Goal: Information Seeking & Learning: Learn about a topic

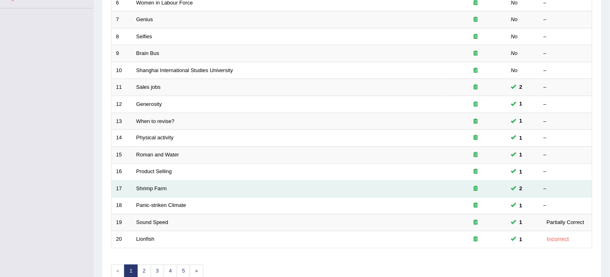
scroll to position [226, 0]
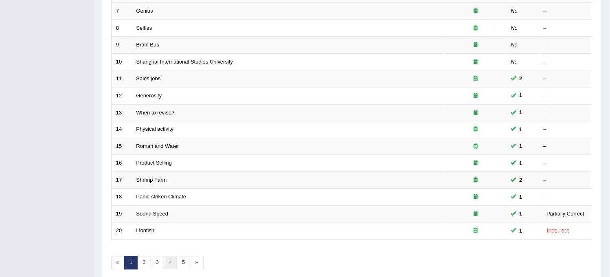
click at [172, 264] on link "4" at bounding box center [170, 262] width 13 height 13
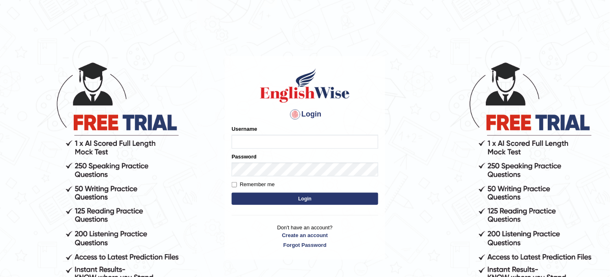
type input "obehi00"
click at [269, 195] on button "Login" at bounding box center [305, 199] width 147 height 12
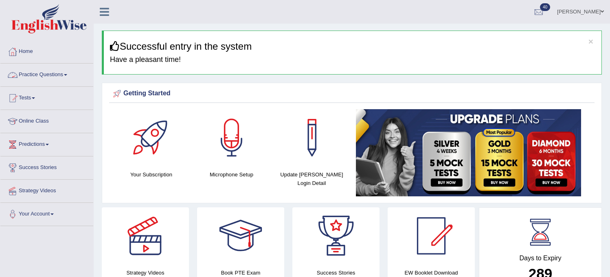
click at [40, 72] on link "Practice Questions" at bounding box center [46, 74] width 93 height 20
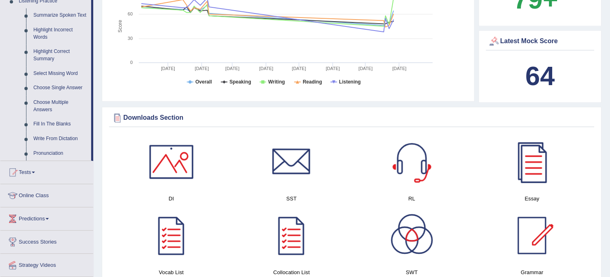
scroll to position [362, 0]
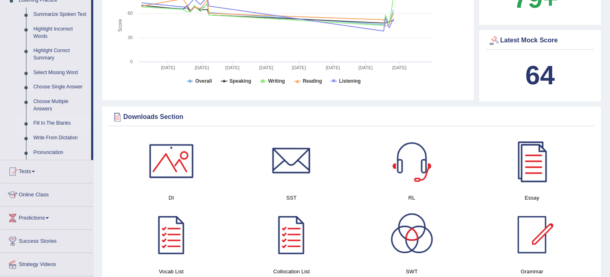
click at [63, 120] on link "Fill In The Blanks" at bounding box center [60, 123] width 61 height 15
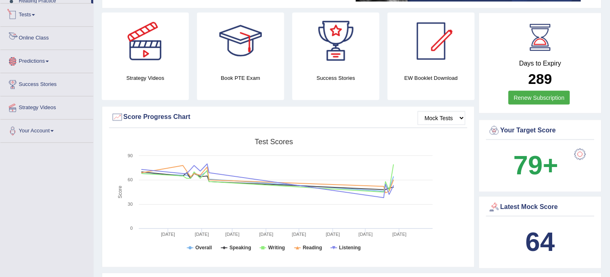
scroll to position [267, 0]
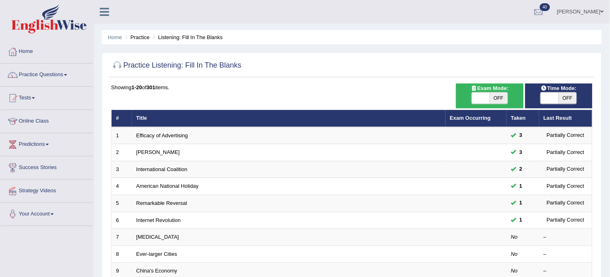
click at [502, 97] on span "OFF" at bounding box center [499, 97] width 18 height 11
checkbox input "true"
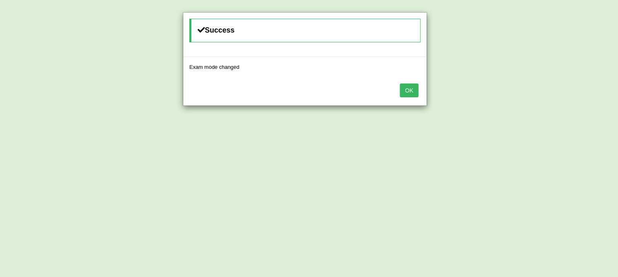
click at [413, 88] on button "OK" at bounding box center [409, 90] width 19 height 14
click at [406, 89] on button "OK" at bounding box center [409, 90] width 19 height 14
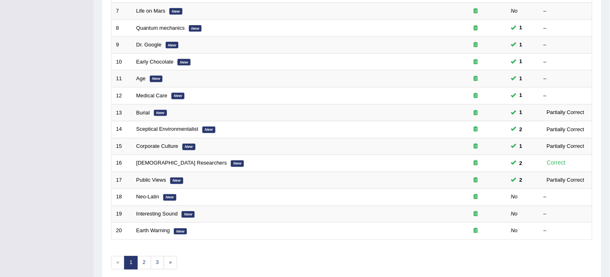
scroll to position [262, 0]
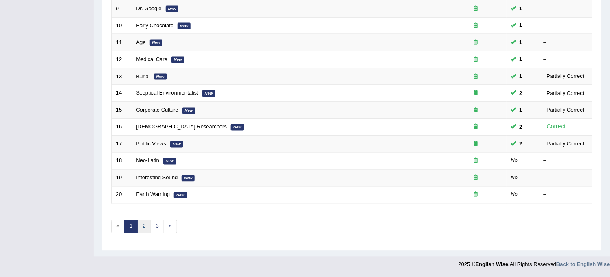
click at [145, 231] on link "2" at bounding box center [143, 226] width 13 height 13
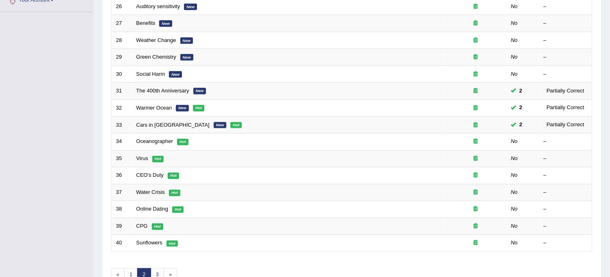
scroll to position [262, 0]
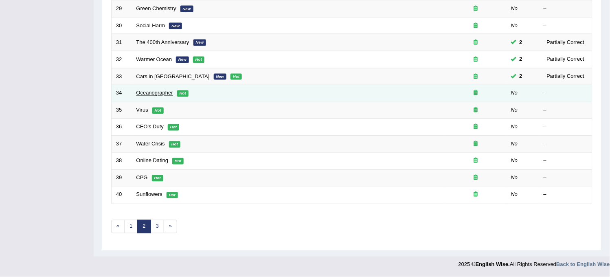
click at [156, 93] on link "Oceanographer" at bounding box center [154, 93] width 37 height 6
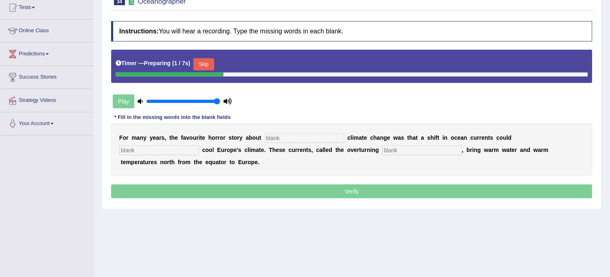
click at [296, 135] on input "text" at bounding box center [305, 138] width 80 height 10
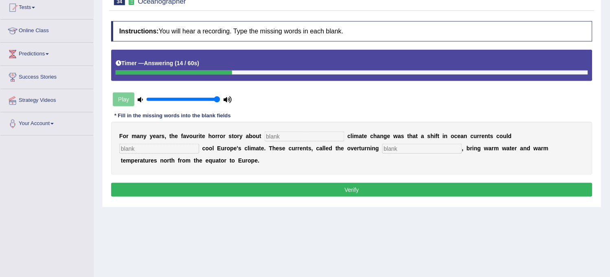
click at [419, 148] on input "text" at bounding box center [422, 149] width 80 height 10
type input "C"
type input "circulation"
click at [183, 150] on input "text" at bounding box center [159, 149] width 80 height 10
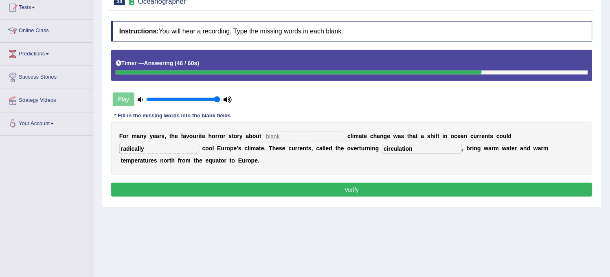
type input "radically"
click at [286, 136] on input "text" at bounding box center [305, 137] width 80 height 10
type input "brupt"
click at [294, 183] on button "Verify" at bounding box center [351, 190] width 481 height 14
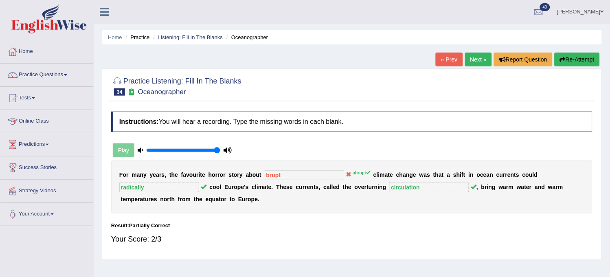
click at [470, 65] on link "Next »" at bounding box center [478, 60] width 27 height 14
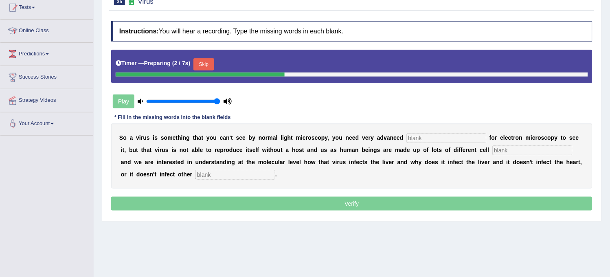
click at [429, 138] on input "text" at bounding box center [447, 138] width 80 height 10
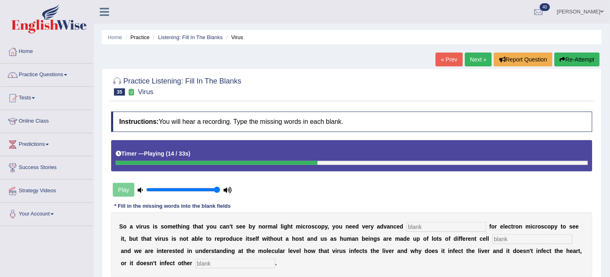
click at [585, 57] on button "Re-Attempt" at bounding box center [577, 60] width 45 height 14
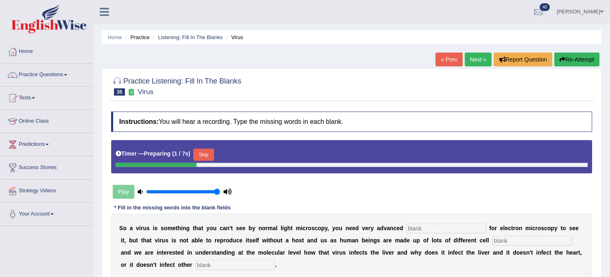
click at [212, 154] on button "Skip" at bounding box center [203, 155] width 20 height 12
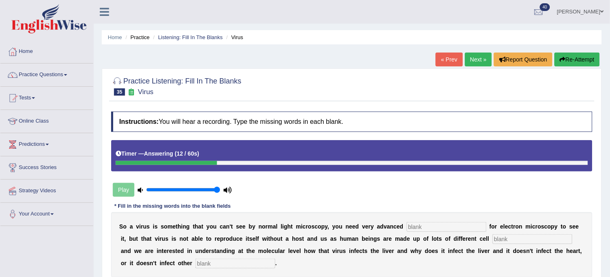
click at [225, 264] on input "text" at bounding box center [235, 264] width 80 height 10
type input "tissues"
click at [521, 240] on input "text" at bounding box center [533, 239] width 80 height 10
type input "type"
click at [433, 230] on input "text" at bounding box center [447, 227] width 80 height 10
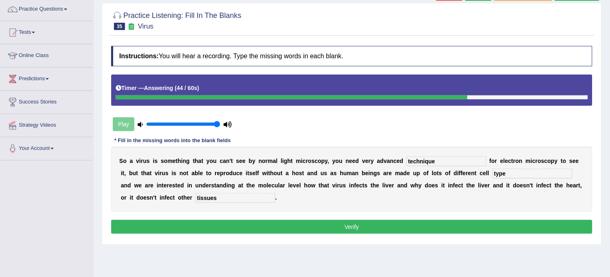
scroll to position [90, 0]
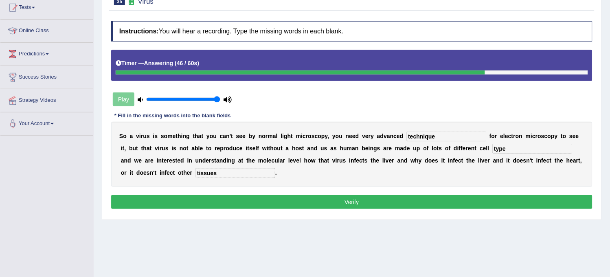
type input "technique"
click at [435, 207] on button "Verify" at bounding box center [351, 202] width 481 height 14
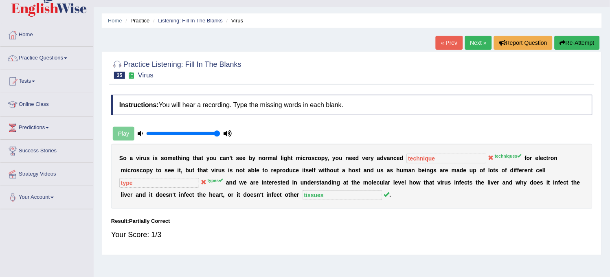
scroll to position [0, 0]
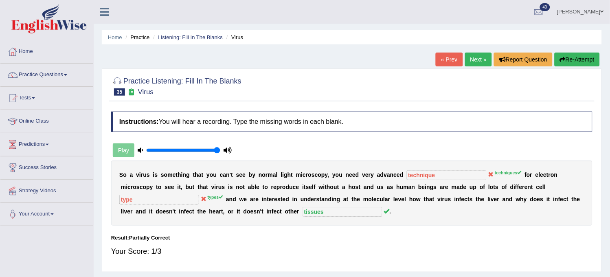
click at [477, 59] on link "Next »" at bounding box center [478, 60] width 27 height 14
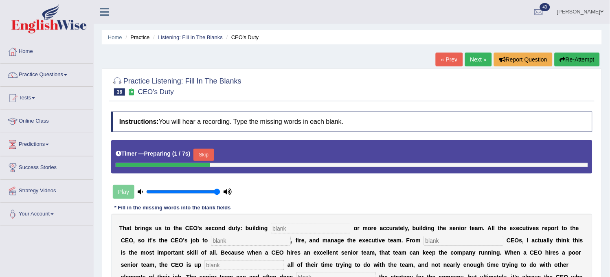
scroll to position [45, 0]
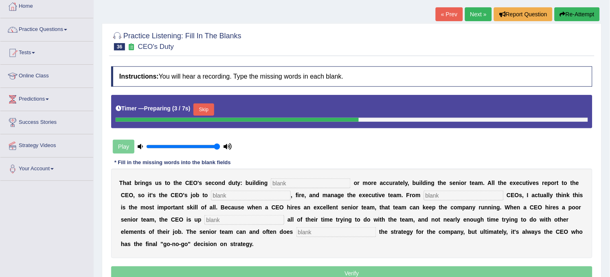
click at [320, 180] on input "text" at bounding box center [311, 183] width 80 height 10
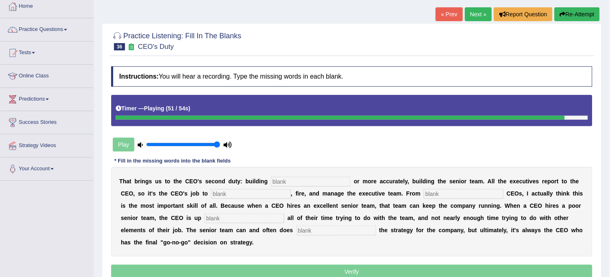
click at [331, 228] on input "text" at bounding box center [336, 231] width 80 height 10
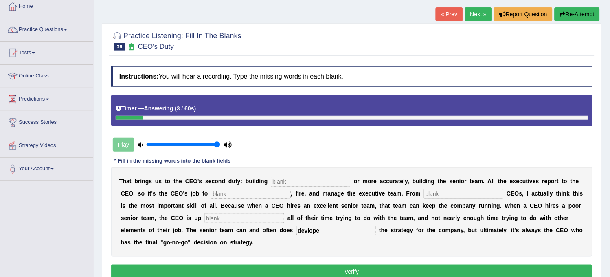
type input "devlope"
click at [264, 214] on input "text" at bounding box center [244, 218] width 80 height 10
type input "spending"
click at [439, 193] on input "text" at bounding box center [464, 194] width 80 height 10
type input "coching"
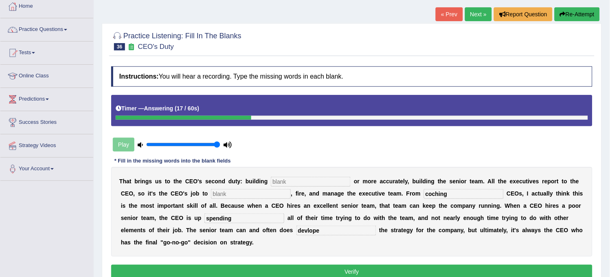
click at [247, 192] on input "text" at bounding box center [251, 194] width 80 height 10
type input "hire"
click at [296, 178] on input "text" at bounding box center [311, 182] width 80 height 10
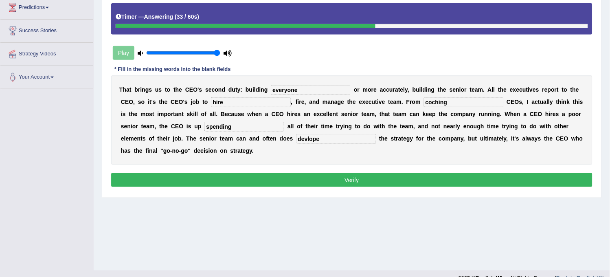
scroll to position [151, 0]
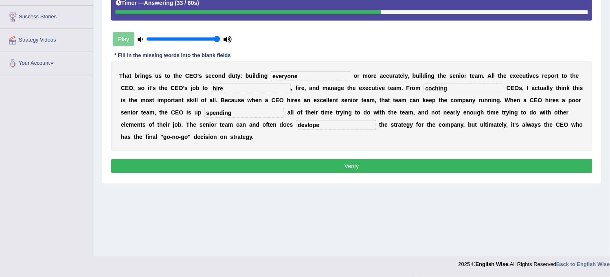
type input "everyone"
click at [309, 169] on button "Verify" at bounding box center [351, 166] width 481 height 14
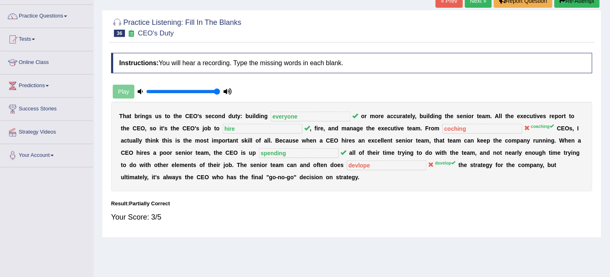
scroll to position [0, 0]
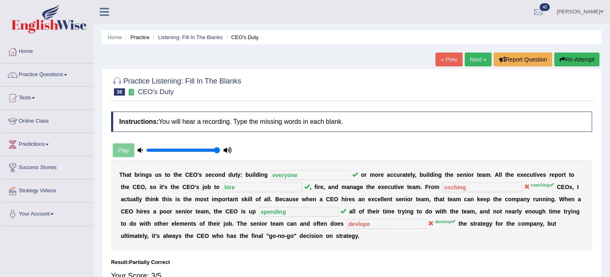
click at [563, 63] on button "Re-Attempt" at bounding box center [577, 60] width 45 height 14
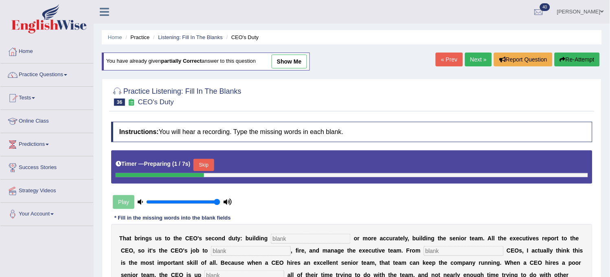
click at [320, 234] on input "text" at bounding box center [311, 239] width 80 height 10
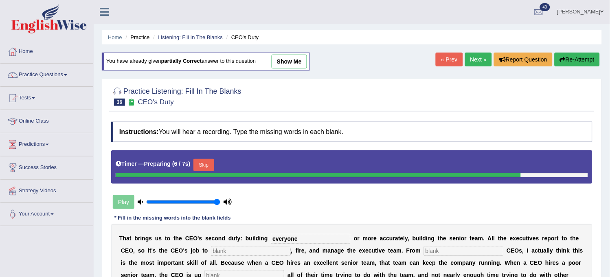
type input "everyone"
click at [452, 249] on input "text" at bounding box center [464, 251] width 80 height 10
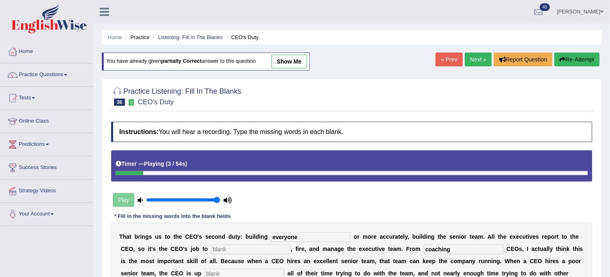
type input "coaching"
click at [269, 244] on input "text" at bounding box center [251, 249] width 80 height 10
type input "hire"
click at [263, 270] on input "text" at bounding box center [244, 274] width 80 height 10
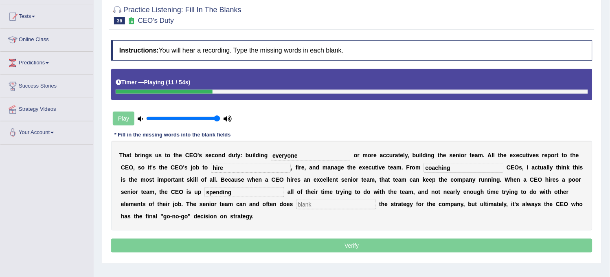
scroll to position [90, 0]
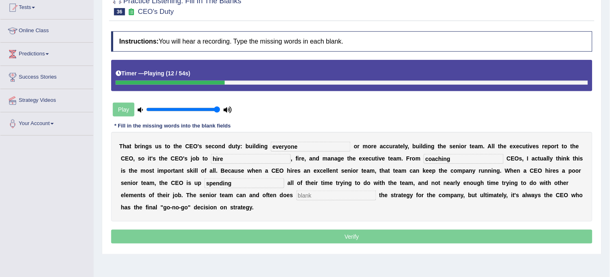
type input "spending"
click at [356, 198] on input "text" at bounding box center [336, 196] width 80 height 10
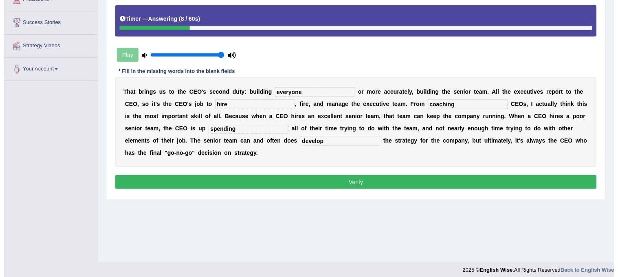
scroll to position [151, 0]
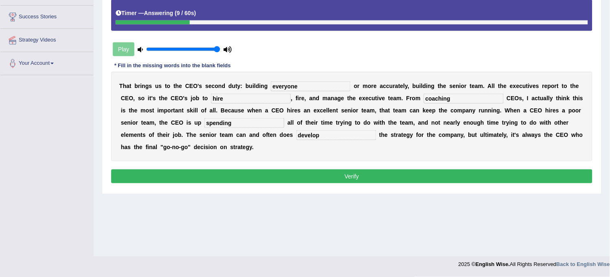
type input "develop"
click at [364, 180] on button "Verify" at bounding box center [351, 176] width 481 height 14
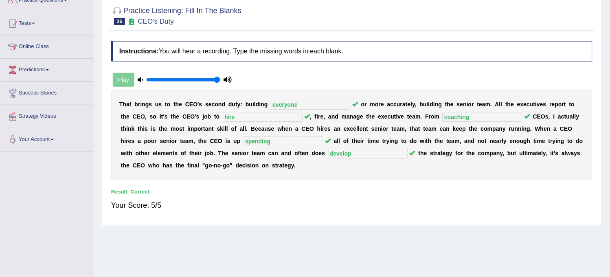
scroll to position [0, 0]
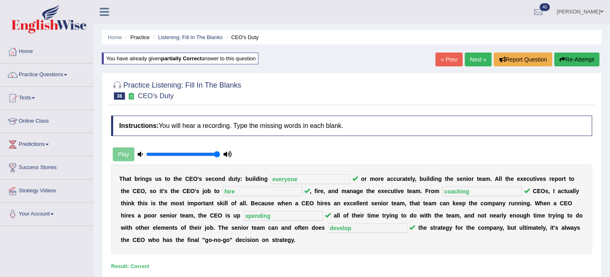
click at [473, 61] on link "Next »" at bounding box center [478, 60] width 27 height 14
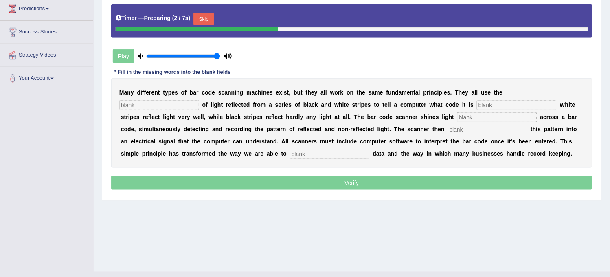
click at [152, 103] on input "text" at bounding box center [159, 105] width 80 height 10
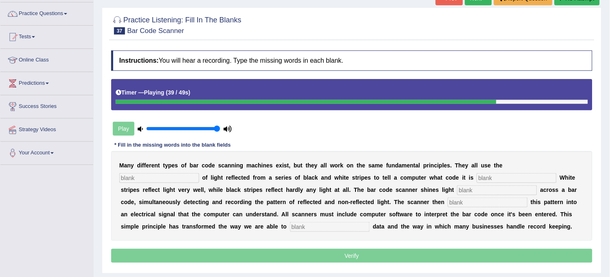
scroll to position [45, 0]
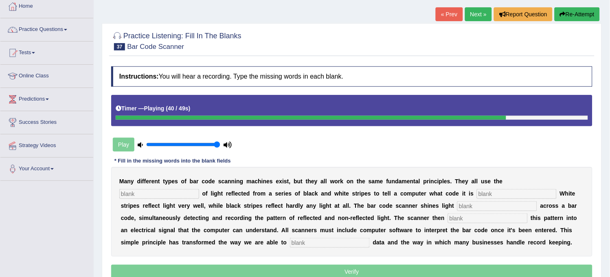
click at [580, 7] on button "Re-Attempt" at bounding box center [577, 14] width 45 height 14
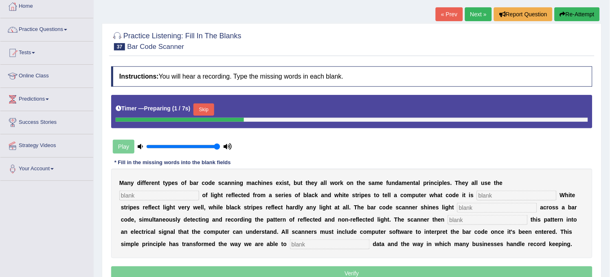
click at [206, 107] on button "Skip" at bounding box center [203, 109] width 20 height 12
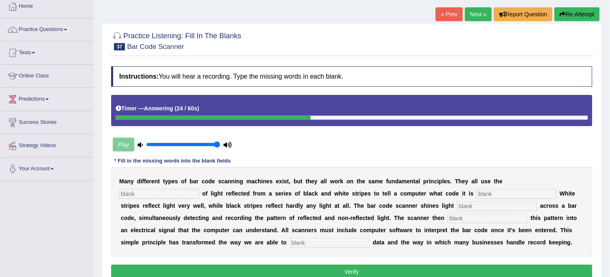
click at [309, 245] on input "text" at bounding box center [330, 243] width 80 height 10
type input "manipulate"
click at [508, 220] on input "text" at bounding box center [488, 218] width 80 height 10
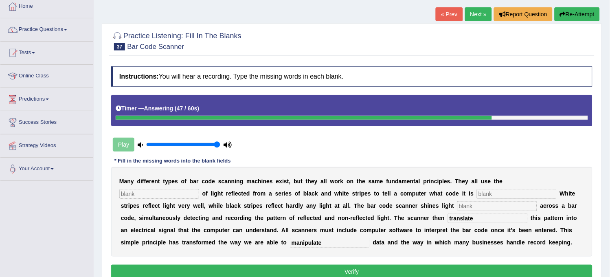
type input "translate"
click at [522, 204] on input "text" at bounding box center [497, 206] width 80 height 10
type input "sequently"
click at [522, 190] on input "text" at bounding box center [517, 194] width 80 height 10
type input "seen"
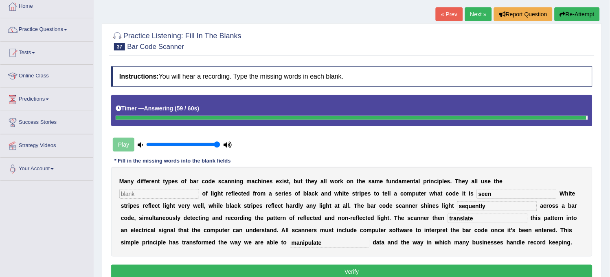
click at [184, 196] on input "text" at bounding box center [159, 194] width 80 height 10
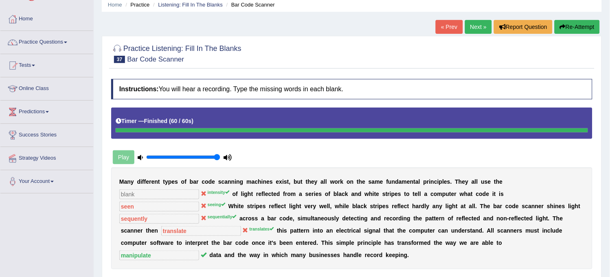
scroll to position [15, 0]
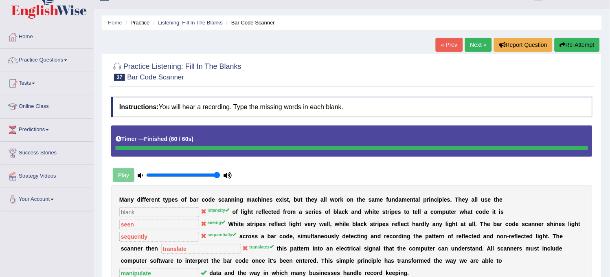
click at [578, 47] on button "Re-Attempt" at bounding box center [577, 45] width 45 height 14
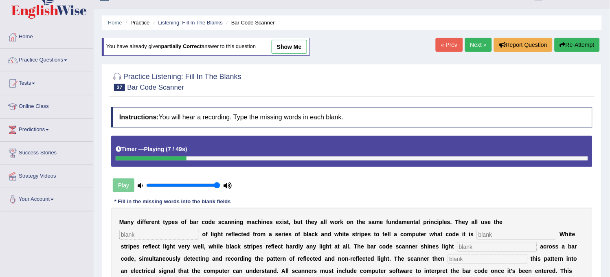
click at [178, 239] on div "M a n y d i f f e r e n t t y p e s o f b a r c o d e s c a n n i n g m a c h i…" at bounding box center [351, 253] width 481 height 90
click at [179, 237] on input "text" at bounding box center [159, 235] width 80 height 10
type input "intensity"
click at [483, 230] on input "text" at bounding box center [517, 235] width 80 height 10
type input "seeing"
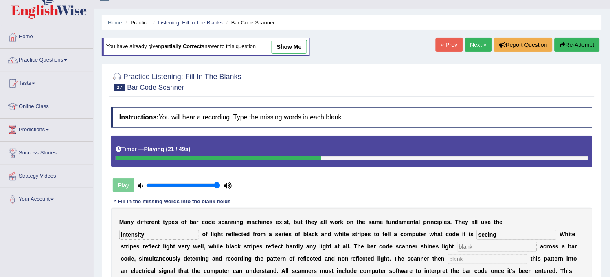
click at [515, 250] on input "text" at bounding box center [497, 247] width 80 height 10
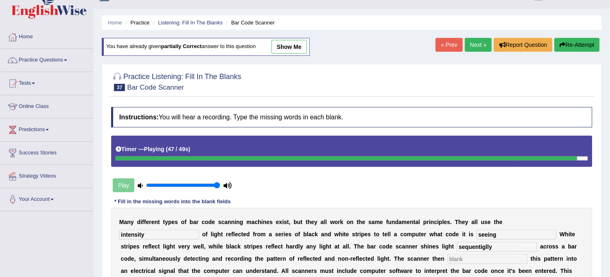
click at [508, 261] on input "text" at bounding box center [488, 259] width 80 height 10
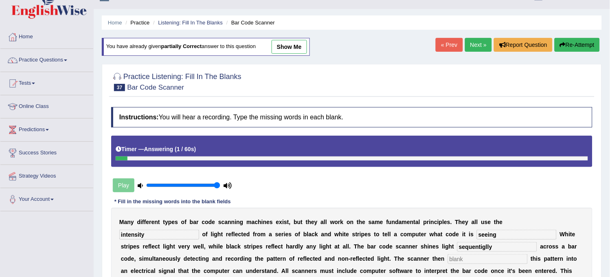
click at [486, 244] on input "sequentiglly" at bounding box center [497, 247] width 80 height 10
type input "sequentiylly"
click at [465, 261] on input "text" at bounding box center [488, 259] width 80 height 10
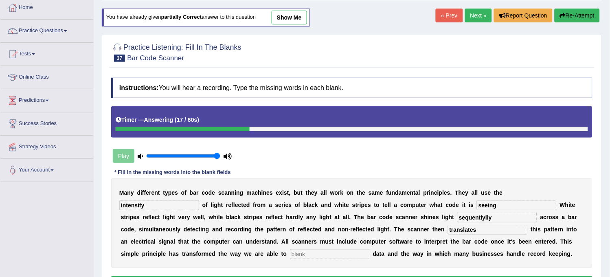
scroll to position [60, 0]
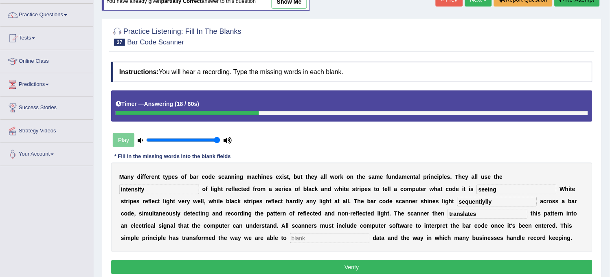
type input "translates"
click at [355, 234] on input "text" at bounding box center [330, 238] width 80 height 10
click at [355, 234] on input "minipulate" at bounding box center [330, 238] width 80 height 10
type input "minipulate"
click at [340, 266] on button "Verify" at bounding box center [351, 267] width 481 height 14
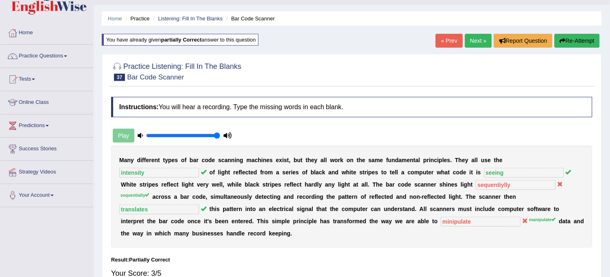
scroll to position [0, 0]
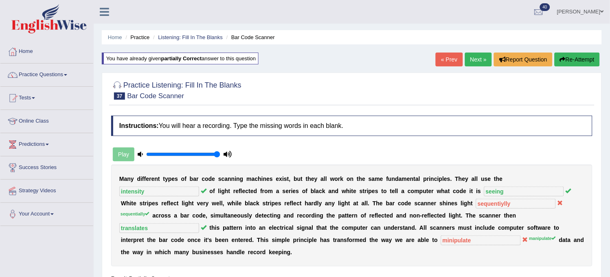
click at [470, 59] on link "Next »" at bounding box center [478, 60] width 27 height 14
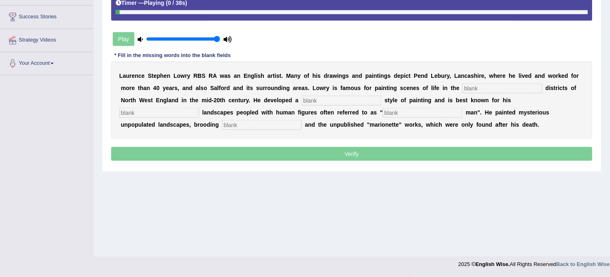
scroll to position [105, 0]
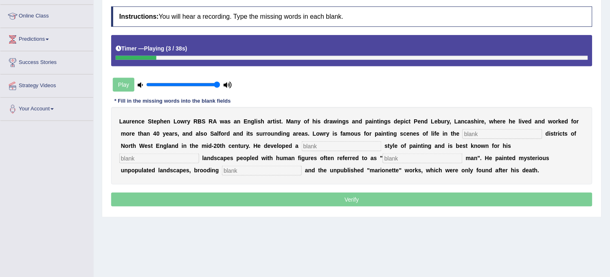
click at [511, 135] on input "text" at bounding box center [503, 134] width 80 height 10
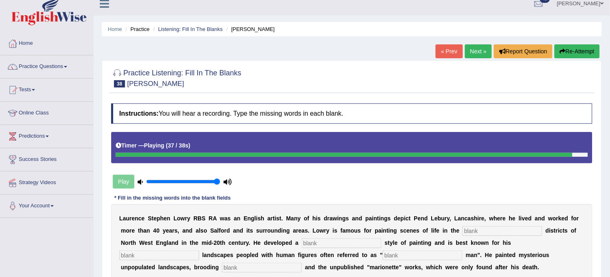
scroll to position [0, 0]
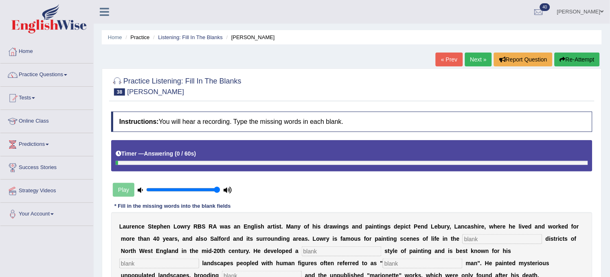
click at [482, 56] on link "Next »" at bounding box center [478, 60] width 27 height 14
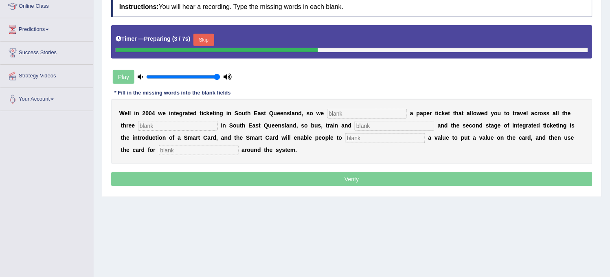
scroll to position [136, 0]
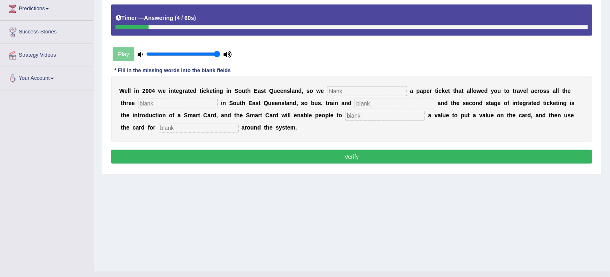
click at [218, 128] on input "text" at bounding box center [199, 128] width 80 height 10
type input "travling"
click at [361, 114] on input "text" at bounding box center [385, 116] width 80 height 10
type input "store"
click at [379, 106] on input "text" at bounding box center [395, 104] width 80 height 10
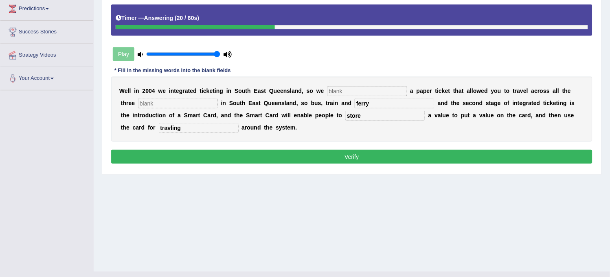
type input "ferry"
click at [200, 104] on input "text" at bounding box center [178, 104] width 80 height 10
type input "modes"
click at [360, 90] on input "text" at bounding box center [367, 91] width 80 height 10
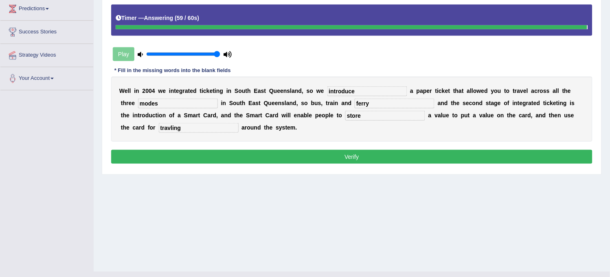
type input "introduce"
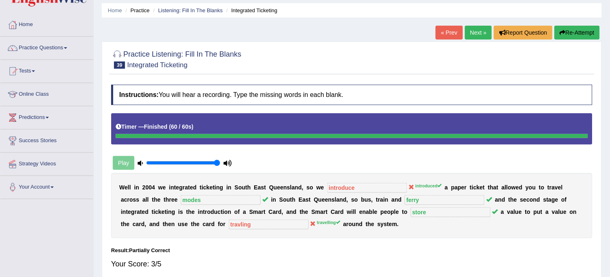
scroll to position [0, 0]
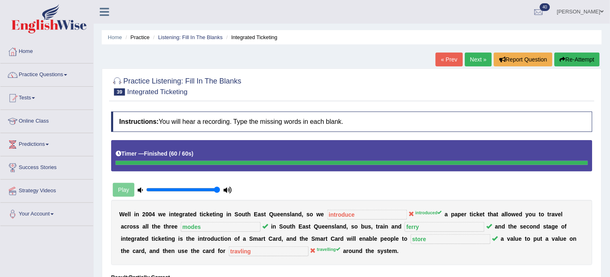
click at [477, 63] on link "Next »" at bounding box center [478, 60] width 27 height 14
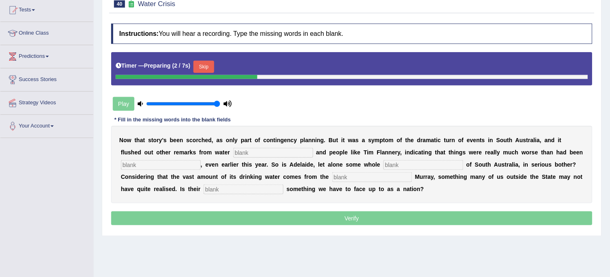
scroll to position [90, 0]
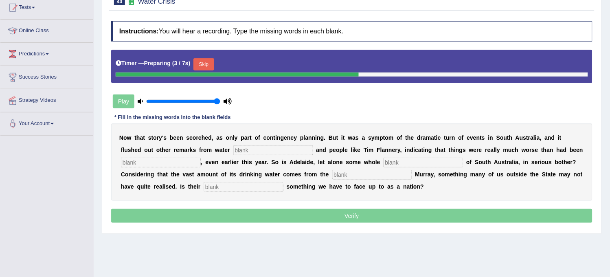
click at [270, 149] on input "text" at bounding box center [273, 150] width 80 height 10
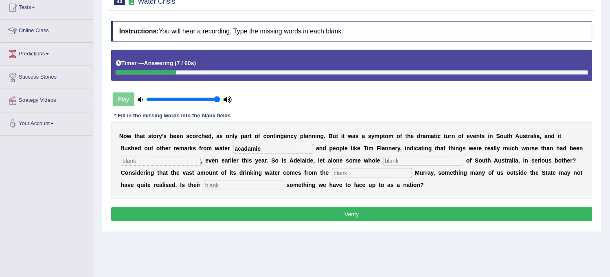
type input "acadamic"
click at [192, 163] on input "text" at bounding box center [161, 161] width 80 height 10
type input "shadow"
click at [408, 163] on input "text" at bounding box center [424, 161] width 80 height 10
type input "regions"
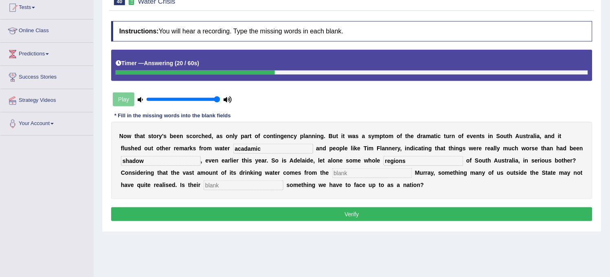
click at [380, 175] on input "text" at bounding box center [372, 173] width 80 height 10
click at [249, 185] on input "text" at bounding box center [244, 185] width 80 height 10
click at [360, 176] on input "legule" at bounding box center [372, 173] width 80 height 10
type input "legal"
click at [246, 180] on input "text" at bounding box center [244, 185] width 80 height 10
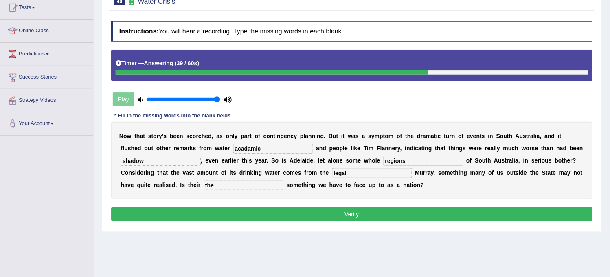
type input "the"
click at [239, 212] on button "Verify" at bounding box center [351, 214] width 481 height 14
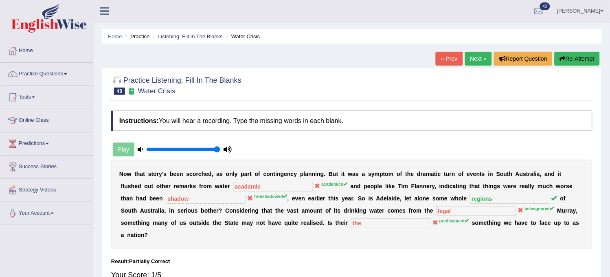
scroll to position [0, 0]
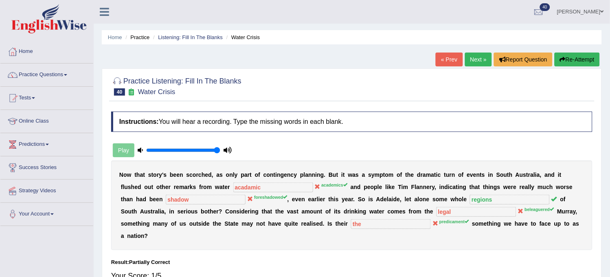
click at [467, 57] on link "Next »" at bounding box center [478, 60] width 27 height 14
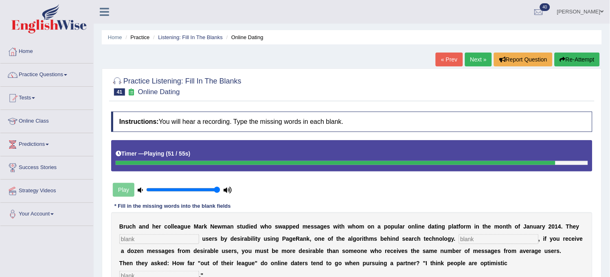
click at [473, 59] on link "Next »" at bounding box center [478, 60] width 27 height 14
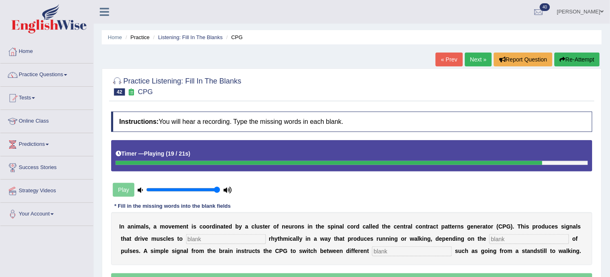
click at [569, 54] on button "Re-Attempt" at bounding box center [577, 60] width 45 height 14
click at [440, 250] on input "text" at bounding box center [412, 251] width 80 height 10
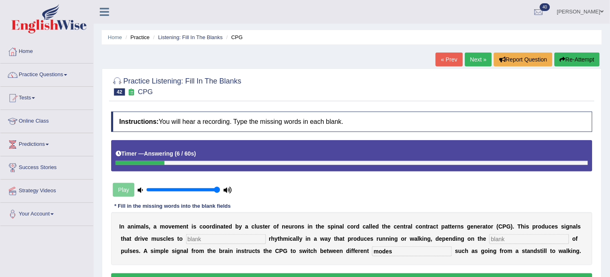
type input "modes"
click at [515, 242] on input "text" at bounding box center [529, 239] width 80 height 10
click at [497, 239] on input "pettern" at bounding box center [529, 239] width 80 height 10
type input "pattern"
click at [257, 238] on input "text" at bounding box center [226, 239] width 80 height 10
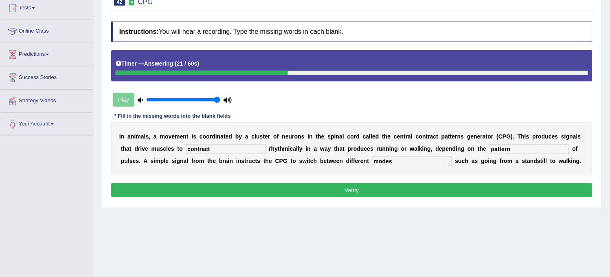
scroll to position [90, 0]
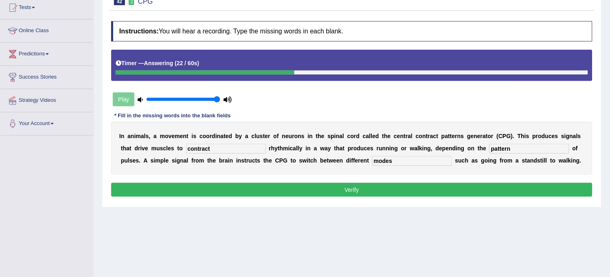
type input "contract"
click at [280, 189] on button "Verify" at bounding box center [351, 190] width 481 height 14
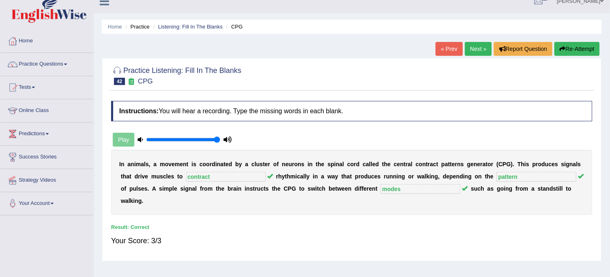
scroll to position [0, 0]
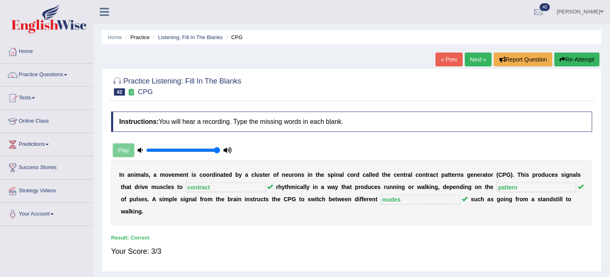
click at [479, 61] on link "Next »" at bounding box center [478, 60] width 27 height 14
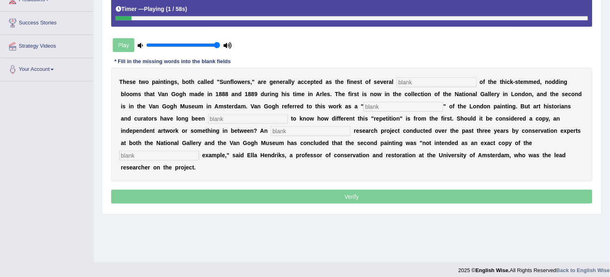
scroll to position [151, 0]
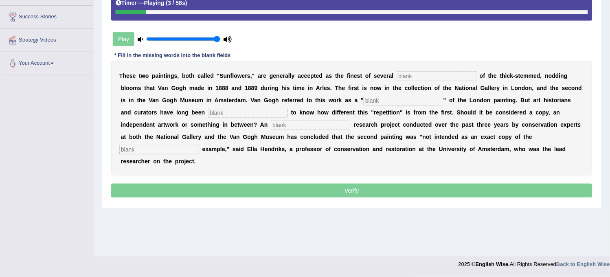
click at [454, 74] on input "text" at bounding box center [437, 76] width 80 height 10
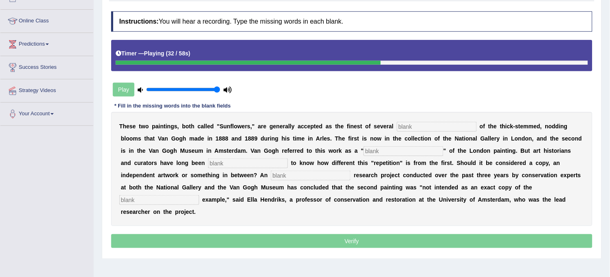
scroll to position [60, 0]
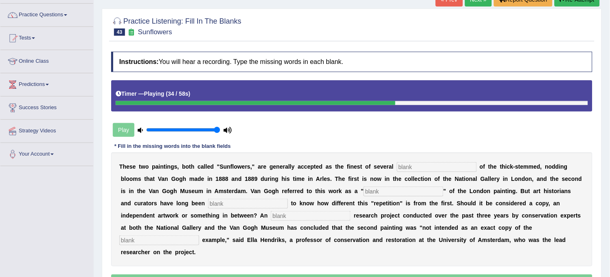
click at [580, 4] on button "Re-Attempt" at bounding box center [577, 0] width 45 height 14
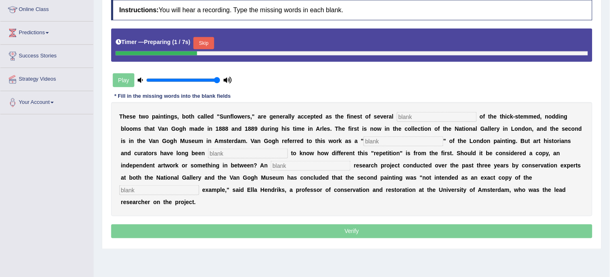
click at [212, 41] on button "Skip" at bounding box center [203, 43] width 20 height 12
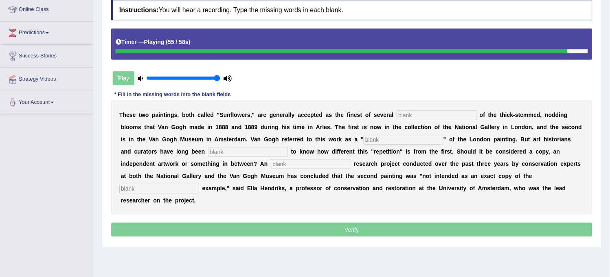
click at [406, 110] on input "text" at bounding box center [437, 115] width 80 height 10
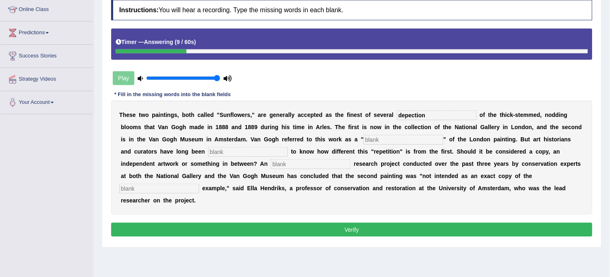
type input "depection"
click at [417, 135] on input "text" at bounding box center [404, 140] width 80 height 10
type input "repetition"
click at [242, 152] on input "text" at bounding box center [248, 152] width 80 height 10
click at [289, 165] on input "text" at bounding box center [311, 164] width 80 height 10
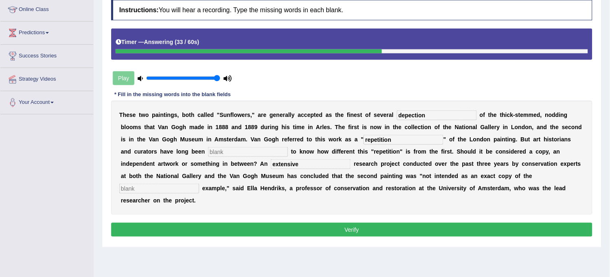
type input "extensive"
click at [199, 184] on input "text" at bounding box center [159, 189] width 80 height 10
click at [199, 184] on input "origenal" at bounding box center [159, 189] width 80 height 10
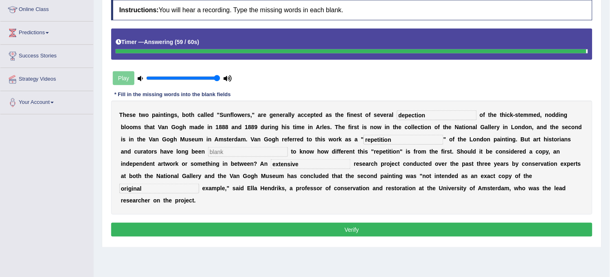
type input "original"
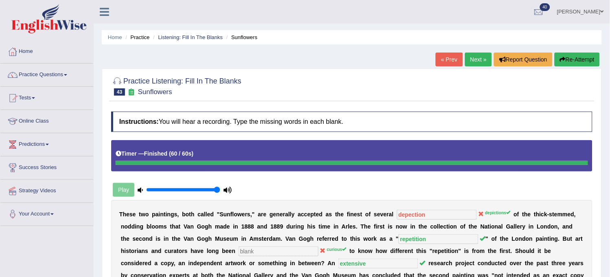
click at [479, 64] on link "Next »" at bounding box center [478, 60] width 27 height 14
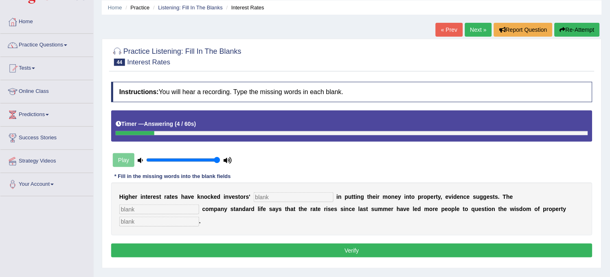
scroll to position [45, 0]
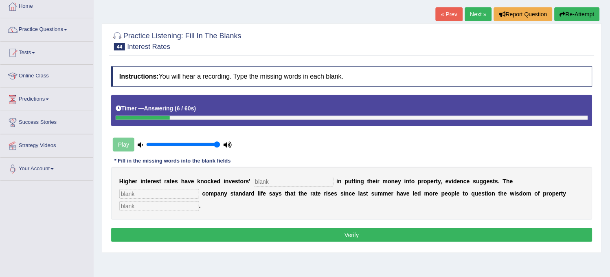
click at [156, 208] on input "text" at bounding box center [159, 206] width 80 height 10
type input "investement"
click at [154, 196] on input "text" at bounding box center [159, 194] width 80 height 10
click at [139, 206] on input "investement" at bounding box center [159, 206] width 80 height 10
click at [151, 194] on input "text" at bounding box center [159, 194] width 80 height 10
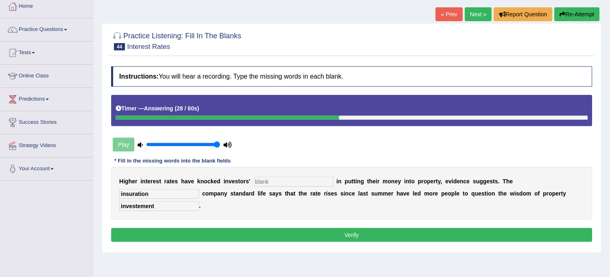
type input "insuration"
click at [274, 182] on input "text" at bounding box center [294, 182] width 80 height 10
type input "confidence"
click at [141, 206] on input "investement" at bounding box center [159, 206] width 80 height 10
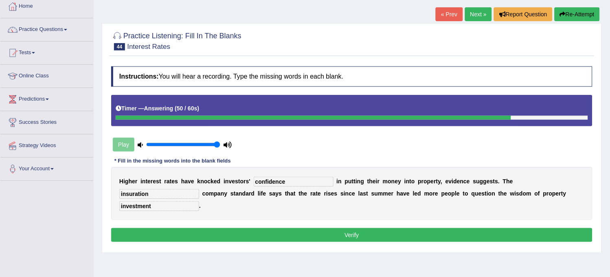
type input "investment"
click at [288, 178] on input "confidence" at bounding box center [294, 182] width 80 height 10
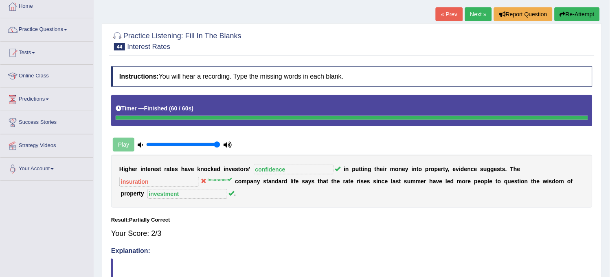
click at [482, 19] on link "Next »" at bounding box center [478, 14] width 27 height 14
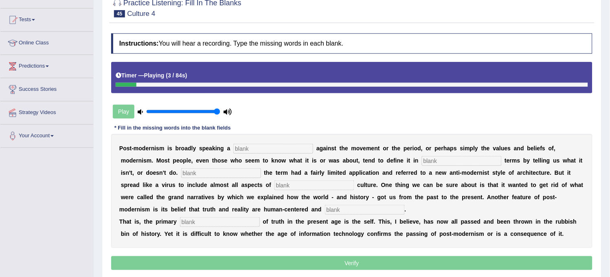
scroll to position [90, 0]
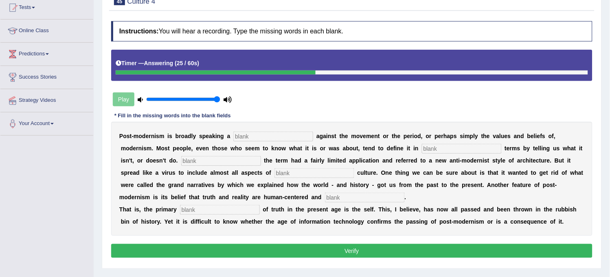
click at [302, 172] on input "text" at bounding box center [314, 173] width 80 height 10
type input "contemporary"
click at [228, 208] on input "text" at bounding box center [220, 210] width 80 height 10
type input "source"
click at [360, 194] on input "text" at bounding box center [365, 198] width 80 height 10
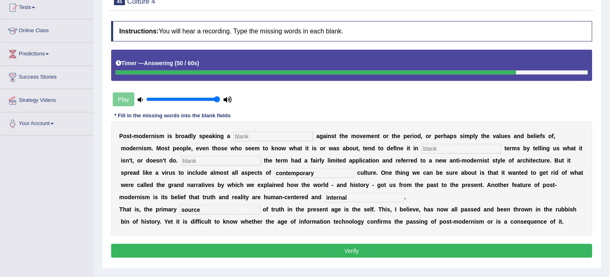
type input "internal"
click at [236, 161] on input "text" at bounding box center [221, 161] width 80 height 10
type input "initally"
click at [454, 147] on input "text" at bounding box center [462, 149] width 80 height 10
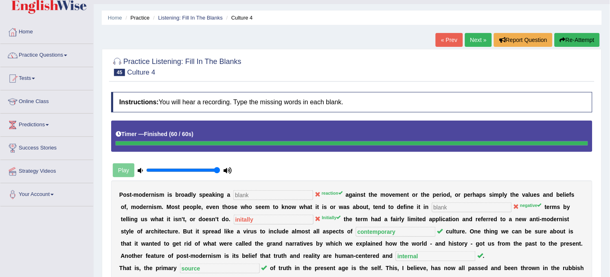
scroll to position [0, 0]
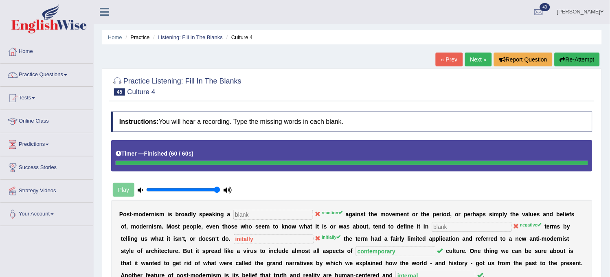
click at [570, 62] on button "Re-Attempt" at bounding box center [577, 60] width 45 height 14
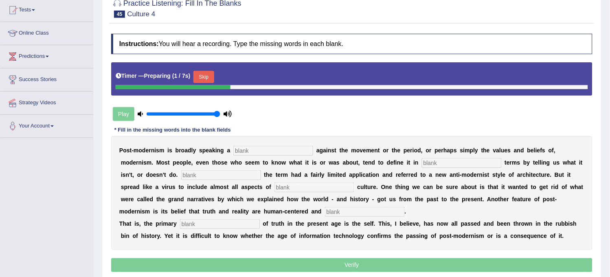
scroll to position [136, 0]
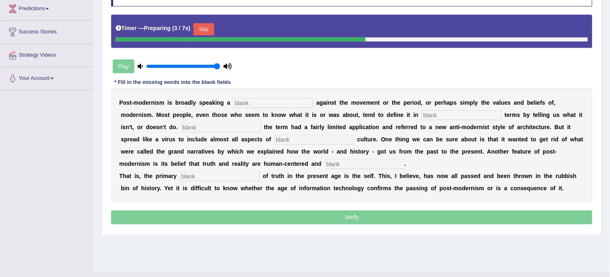
click at [328, 135] on input "text" at bounding box center [314, 140] width 80 height 10
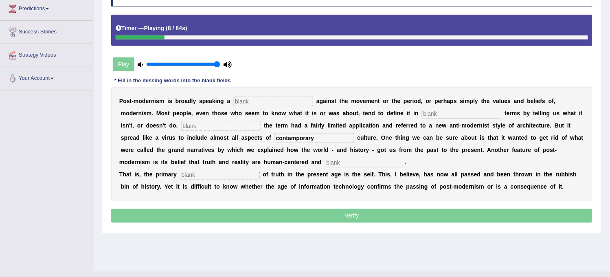
type input "contamporary"
click at [358, 165] on input "text" at bounding box center [365, 163] width 80 height 10
type input "internal"
click at [200, 178] on input "text" at bounding box center [220, 175] width 80 height 10
type input "source"
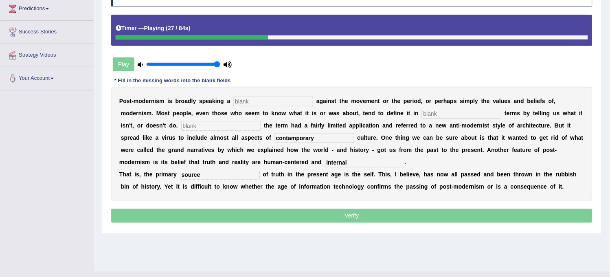
click at [228, 124] on input "text" at bounding box center [221, 126] width 80 height 10
type input "initialy"
click at [432, 114] on input "text" at bounding box center [462, 114] width 80 height 10
type input "negative"
click at [256, 103] on input "text" at bounding box center [273, 102] width 80 height 10
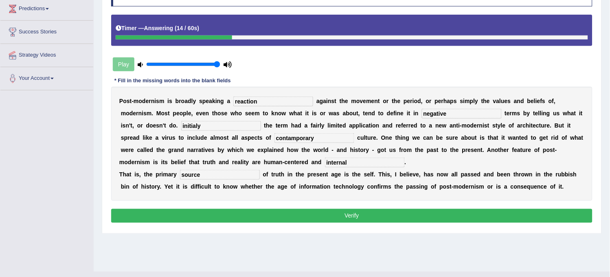
type input "reaction"
click at [283, 211] on button "Verify" at bounding box center [351, 216] width 481 height 14
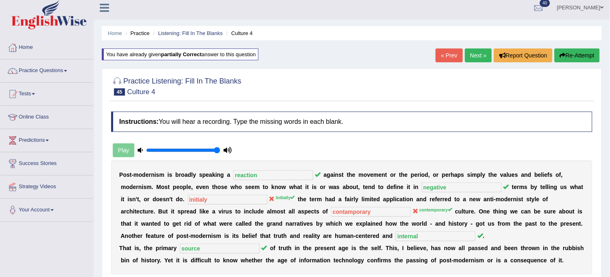
scroll to position [0, 0]
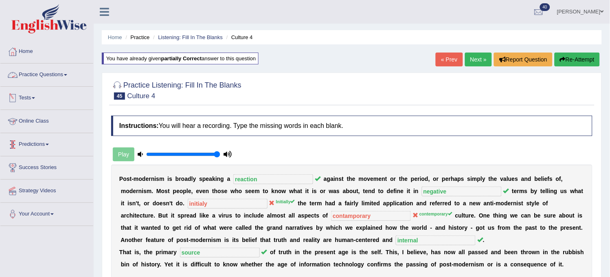
click at [68, 74] on link "Practice Questions" at bounding box center [46, 74] width 93 height 20
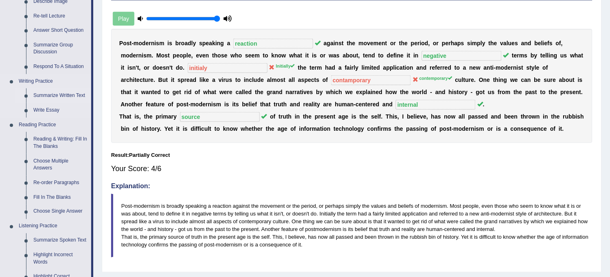
click at [51, 233] on ul "Speaking Practice Read Aloud Repeat Sentence Describe Image Re-tell Lecture Ans…" at bounding box center [45, 168] width 91 height 435
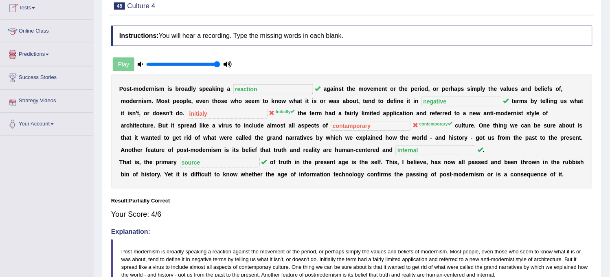
scroll to position [45, 0]
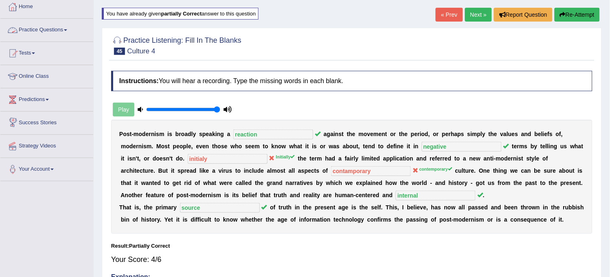
click at [75, 31] on link "Practice Questions" at bounding box center [46, 29] width 93 height 20
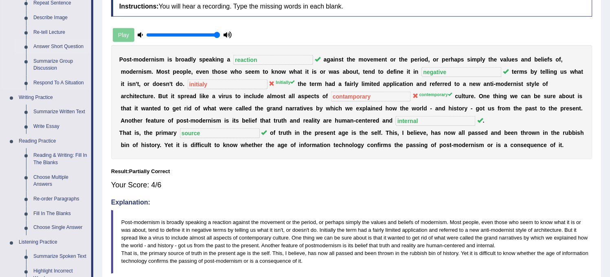
scroll to position [180, 0]
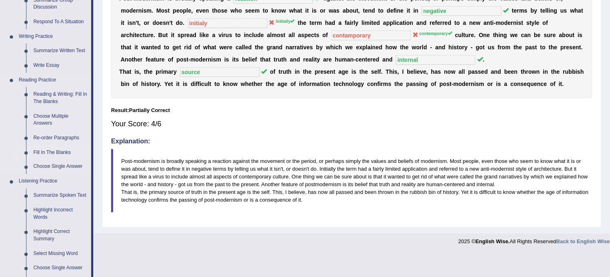
click at [45, 149] on link "Fill In The Blanks" at bounding box center [60, 152] width 61 height 15
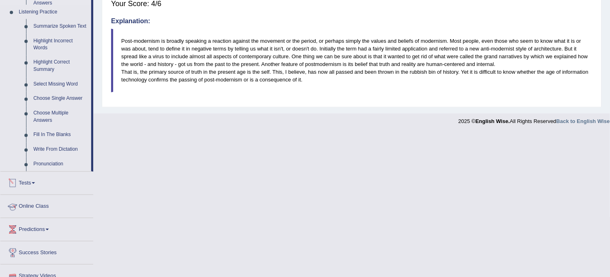
scroll to position [303, 0]
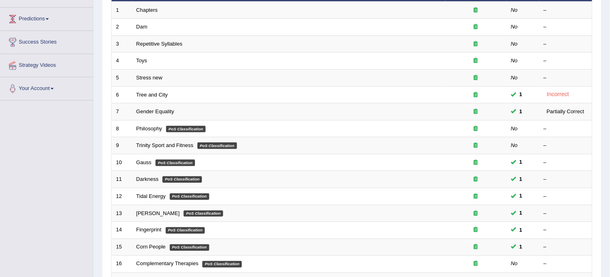
scroll to position [226, 0]
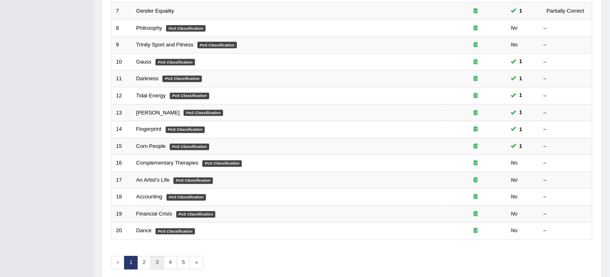
click at [156, 263] on link "3" at bounding box center [157, 262] width 13 height 13
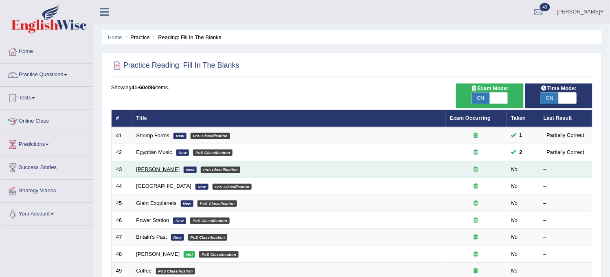
click at [151, 169] on link "[PERSON_NAME]" at bounding box center [158, 169] width 44 height 6
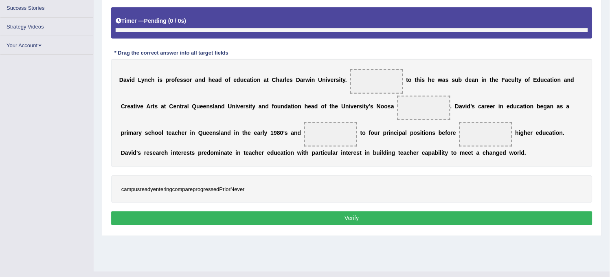
scroll to position [151, 0]
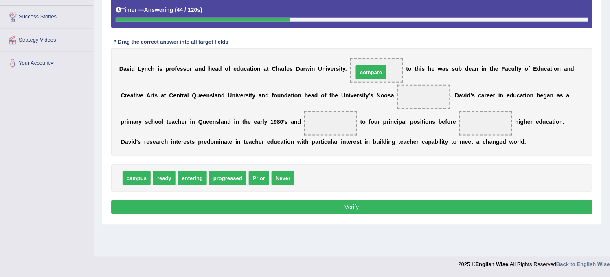
drag, startPoint x: 316, startPoint y: 176, endPoint x: 375, endPoint y: 70, distance: 120.9
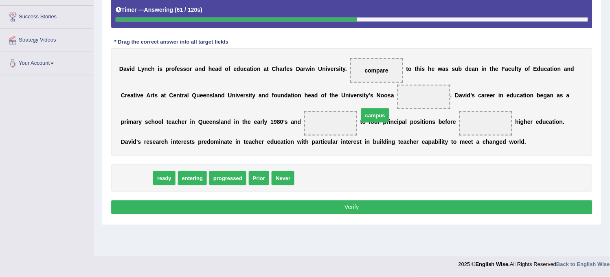
drag, startPoint x: 133, startPoint y: 182, endPoint x: 375, endPoint y: 119, distance: 250.3
click at [375, 119] on span "campus" at bounding box center [375, 115] width 28 height 14
drag, startPoint x: 143, startPoint y: 179, endPoint x: 420, endPoint y: 109, distance: 286.0
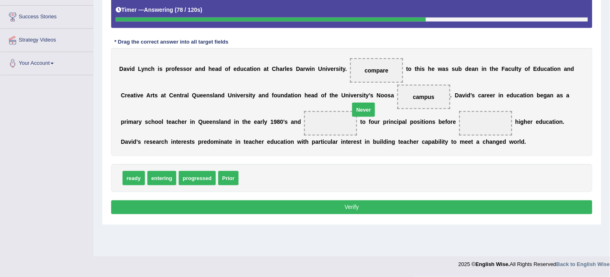
drag, startPoint x: 249, startPoint y: 181, endPoint x: 330, endPoint y: 137, distance: 91.7
drag, startPoint x: 330, startPoint y: 120, endPoint x: 373, endPoint y: 121, distance: 43.2
click at [371, 121] on span "Never" at bounding box center [359, 119] width 24 height 15
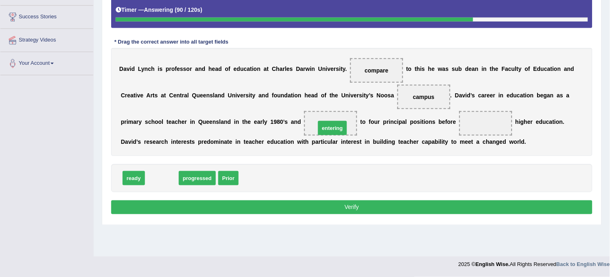
drag, startPoint x: 160, startPoint y: 183, endPoint x: 330, endPoint y: 135, distance: 176.9
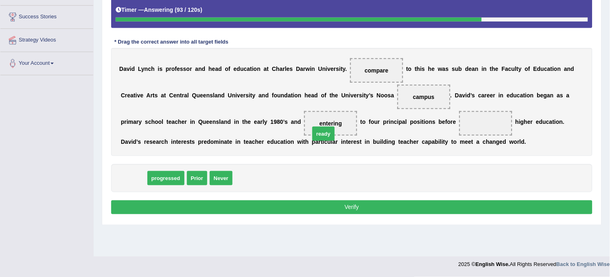
drag, startPoint x: 132, startPoint y: 181, endPoint x: 327, endPoint y: 129, distance: 201.5
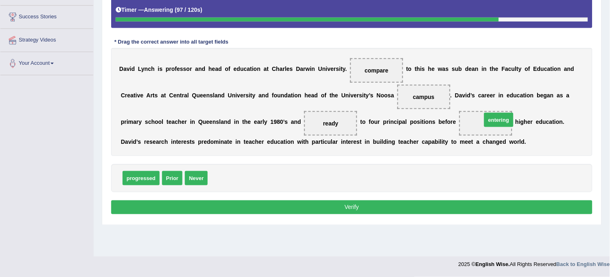
drag, startPoint x: 228, startPoint y: 176, endPoint x: 488, endPoint y: 127, distance: 264.3
click at [411, 211] on button "Verify" at bounding box center [351, 207] width 481 height 14
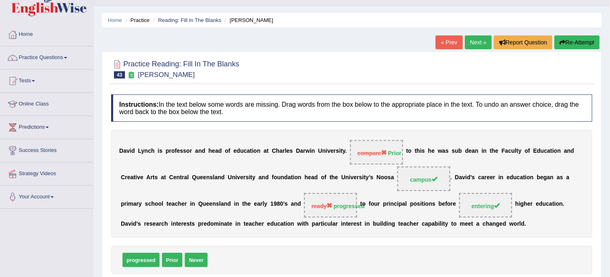
scroll to position [15, 0]
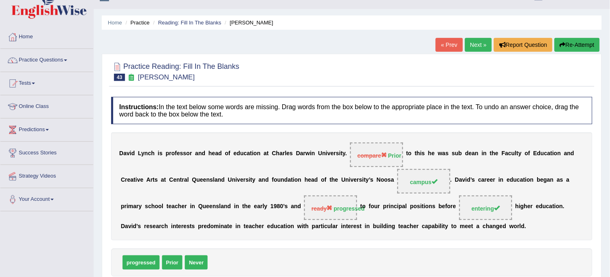
click at [482, 48] on link "Next »" at bounding box center [478, 45] width 27 height 14
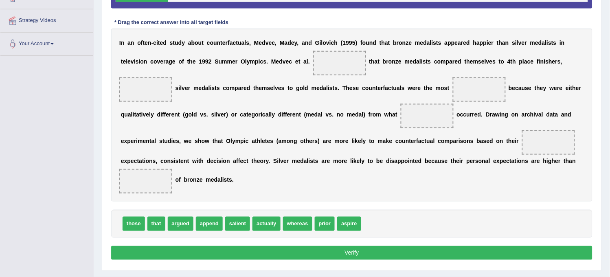
scroll to position [181, 0]
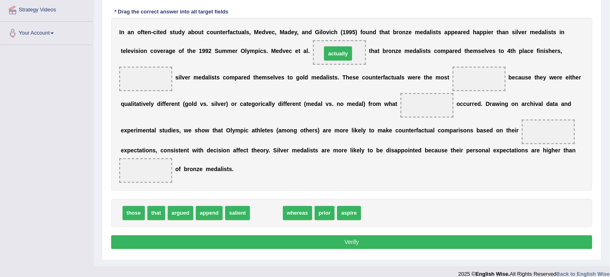
drag, startPoint x: 265, startPoint y: 213, endPoint x: 337, endPoint y: 49, distance: 179.1
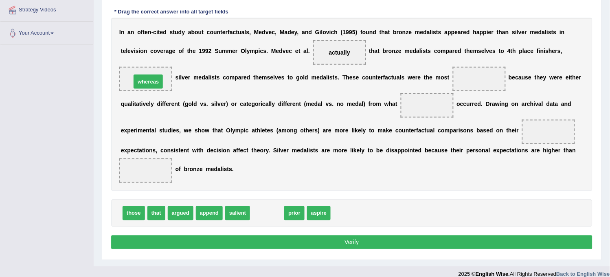
drag, startPoint x: 269, startPoint y: 219, endPoint x: 150, endPoint y: 81, distance: 181.9
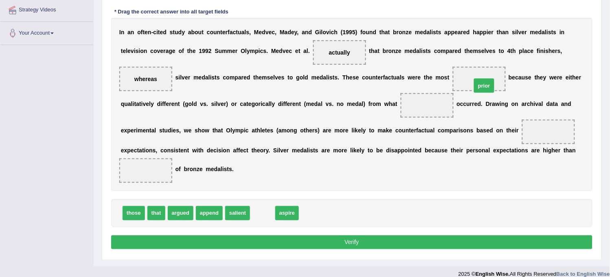
drag, startPoint x: 261, startPoint y: 214, endPoint x: 483, endPoint y: 87, distance: 256.4
drag, startPoint x: 262, startPoint y: 216, endPoint x: 427, endPoint y: 81, distance: 212.7
drag, startPoint x: 260, startPoint y: 217, endPoint x: 425, endPoint y: 116, distance: 193.7
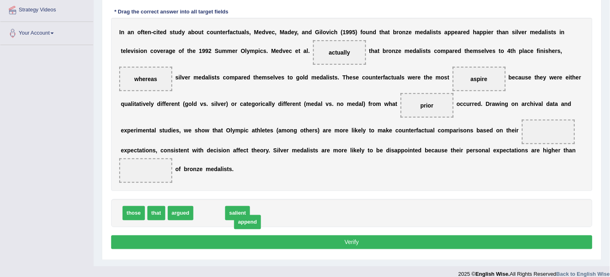
drag, startPoint x: 212, startPoint y: 211, endPoint x: 242, endPoint y: 219, distance: 31.1
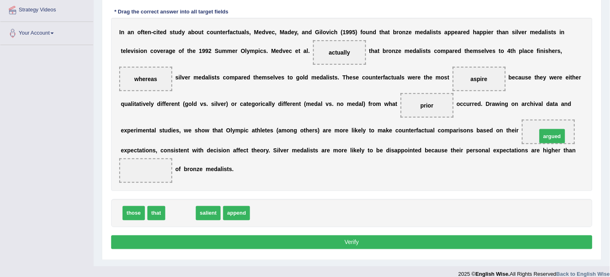
drag, startPoint x: 182, startPoint y: 213, endPoint x: 561, endPoint y: 136, distance: 386.9
drag, startPoint x: 186, startPoint y: 215, endPoint x: 190, endPoint y: 233, distance: 18.9
drag, startPoint x: 174, startPoint y: 216, endPoint x: 138, endPoint y: 172, distance: 56.5
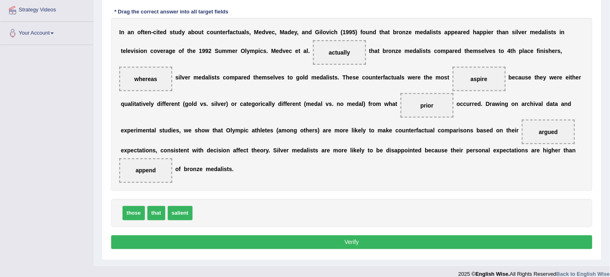
click at [242, 243] on button "Verify" at bounding box center [351, 242] width 481 height 14
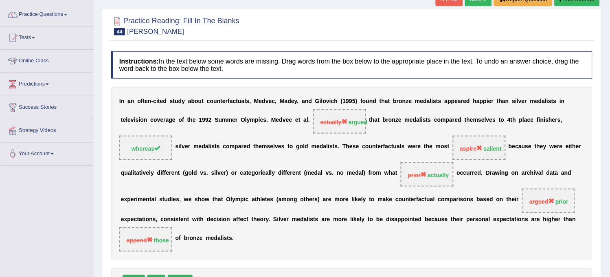
scroll to position [60, 0]
click at [574, 2] on button "Re-Attempt" at bounding box center [577, 0] width 45 height 14
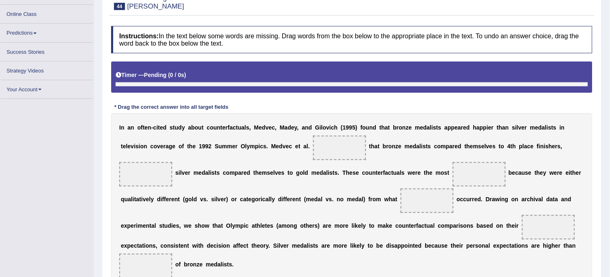
scroll to position [201, 0]
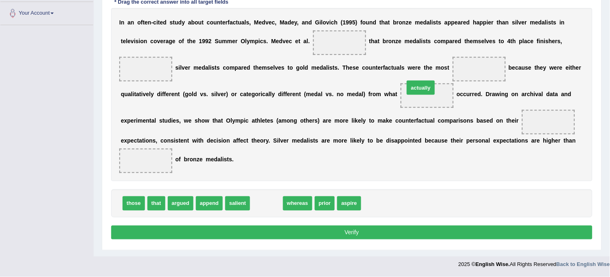
drag, startPoint x: 267, startPoint y: 201, endPoint x: 421, endPoint y: 86, distance: 192.9
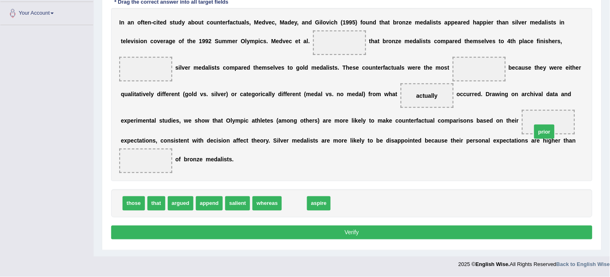
drag, startPoint x: 297, startPoint y: 206, endPoint x: 547, endPoint y: 133, distance: 260.3
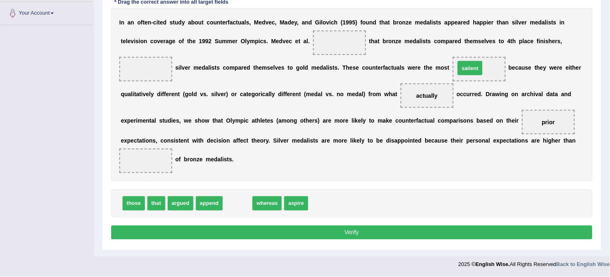
drag, startPoint x: 234, startPoint y: 205, endPoint x: 467, endPoint y: 69, distance: 269.9
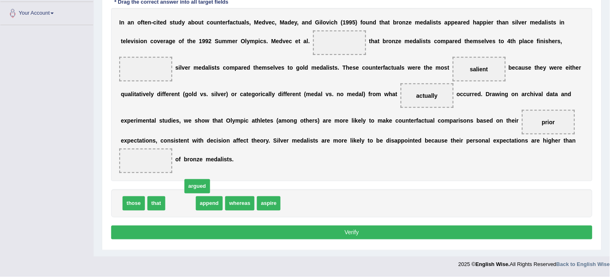
drag, startPoint x: 182, startPoint y: 204, endPoint x: 326, endPoint y: 74, distance: 194.9
click at [210, 179] on span "argued" at bounding box center [197, 186] width 26 height 14
drag, startPoint x: 176, startPoint y: 207, endPoint x: 325, endPoint y: 55, distance: 213.1
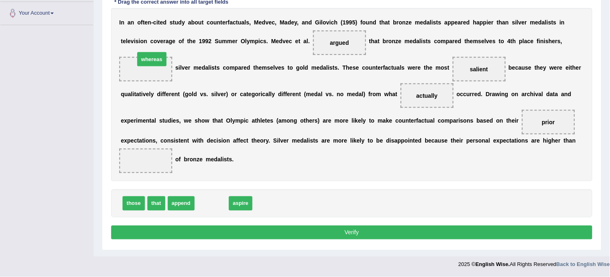
drag, startPoint x: 211, startPoint y: 202, endPoint x: 150, endPoint y: 64, distance: 150.2
drag, startPoint x: 206, startPoint y: 210, endPoint x: 144, endPoint y: 172, distance: 72.4
click at [208, 230] on button "Verify" at bounding box center [351, 233] width 481 height 14
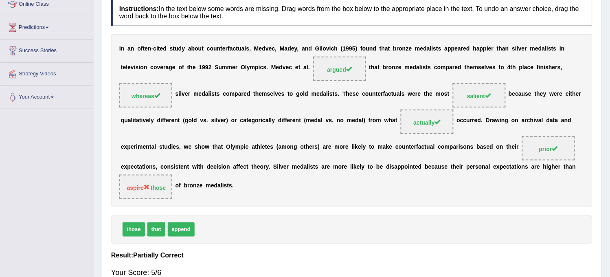
scroll to position [15, 0]
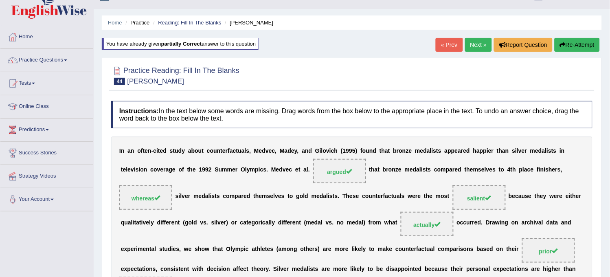
click at [478, 46] on link "Next »" at bounding box center [478, 45] width 27 height 14
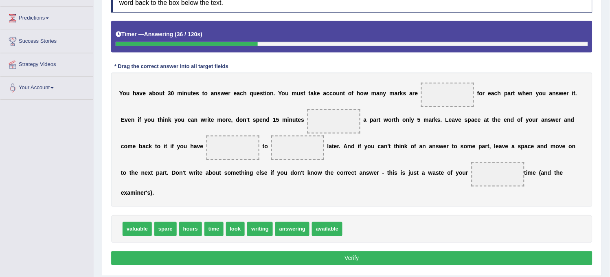
scroll to position [152, 0]
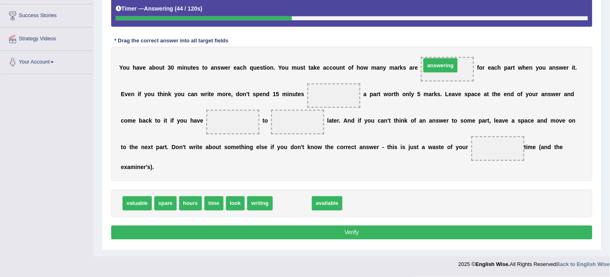
drag, startPoint x: 288, startPoint y: 198, endPoint x: 436, endPoint y: 63, distance: 201.2
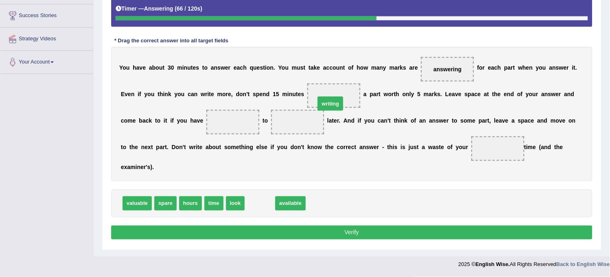
drag, startPoint x: 262, startPoint y: 205, endPoint x: 331, endPoint y: 105, distance: 121.8
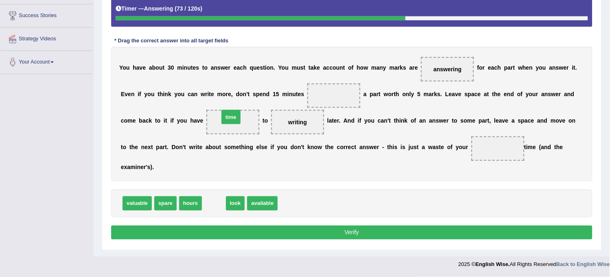
drag, startPoint x: 208, startPoint y: 206, endPoint x: 226, endPoint y: 128, distance: 80.1
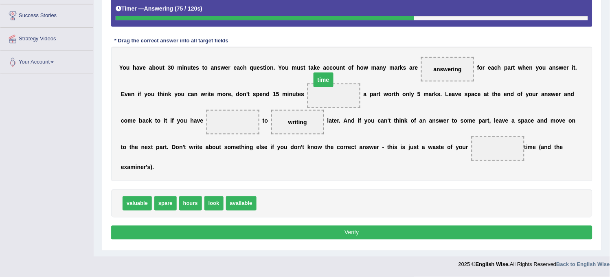
drag, startPoint x: 231, startPoint y: 120, endPoint x: 323, endPoint y: 77, distance: 101.3
drag, startPoint x: 208, startPoint y: 202, endPoint x: 230, endPoint y: 133, distance: 72.1
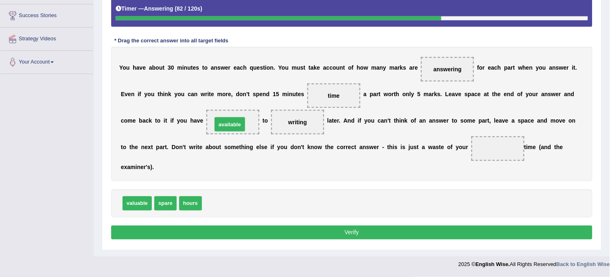
drag, startPoint x: 226, startPoint y: 205, endPoint x: 237, endPoint y: 125, distance: 80.2
drag, startPoint x: 212, startPoint y: 204, endPoint x: 486, endPoint y: 156, distance: 278.2
click at [462, 233] on button "Verify" at bounding box center [351, 233] width 481 height 14
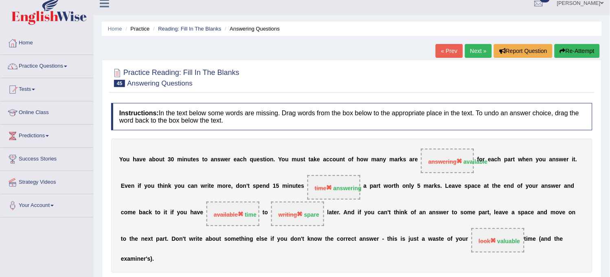
scroll to position [0, 0]
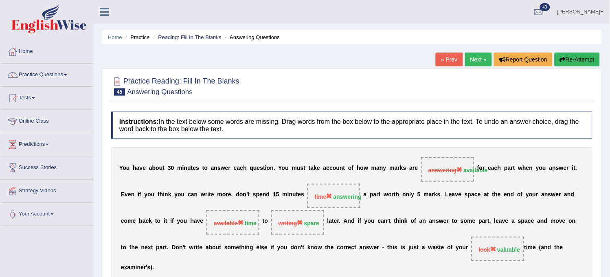
click at [583, 58] on button "Re-Attempt" at bounding box center [577, 60] width 45 height 14
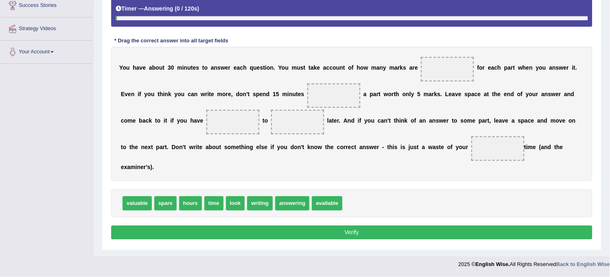
scroll to position [162, 0]
drag, startPoint x: 162, startPoint y: 206, endPoint x: 288, endPoint y: 124, distance: 150.9
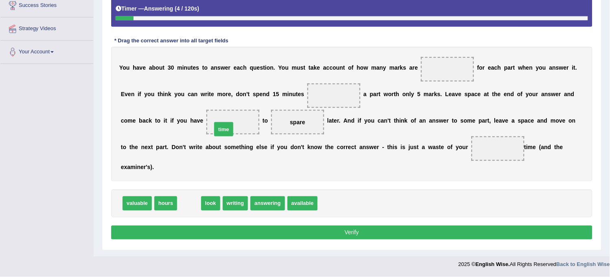
drag, startPoint x: 191, startPoint y: 201, endPoint x: 229, endPoint y: 124, distance: 86.0
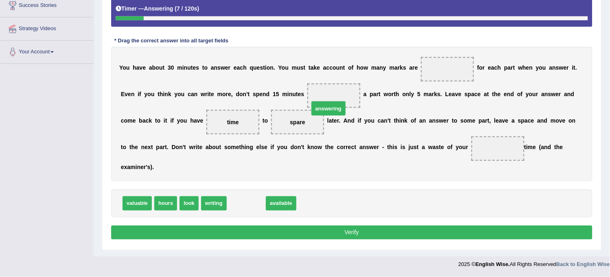
drag, startPoint x: 248, startPoint y: 203, endPoint x: 328, endPoint y: 106, distance: 126.1
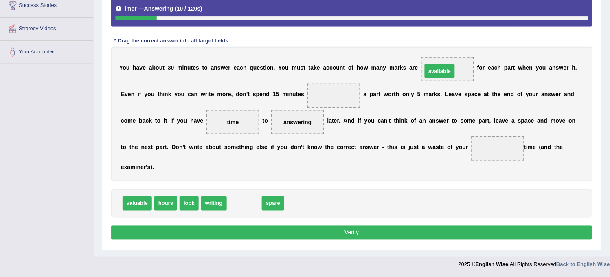
drag, startPoint x: 252, startPoint y: 206, endPoint x: 448, endPoint y: 74, distance: 235.8
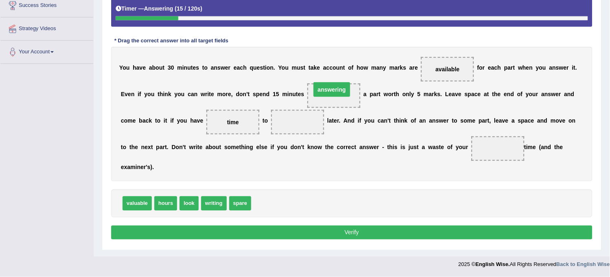
drag, startPoint x: 292, startPoint y: 120, endPoint x: 327, endPoint y: 88, distance: 47.2
drag, startPoint x: 244, startPoint y: 198, endPoint x: 288, endPoint y: 129, distance: 82.1
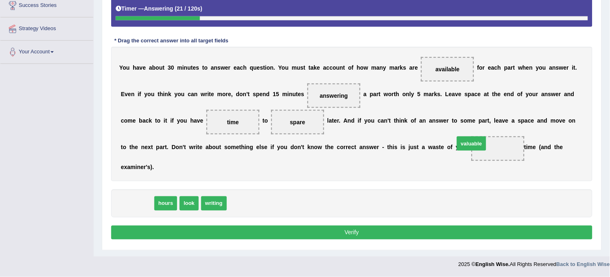
drag, startPoint x: 132, startPoint y: 206, endPoint x: 472, endPoint y: 151, distance: 345.3
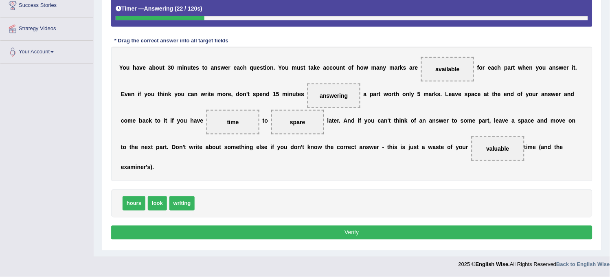
click at [428, 226] on button "Verify" at bounding box center [351, 233] width 481 height 14
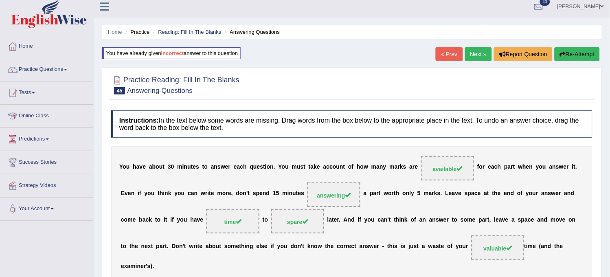
scroll to position [0, 0]
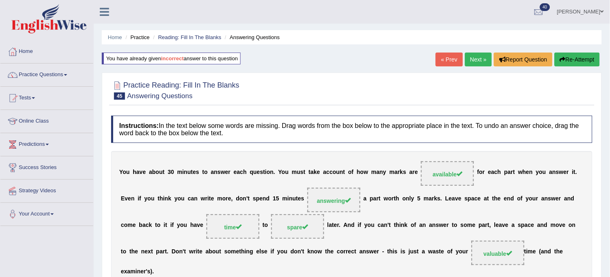
click at [474, 66] on div "« Prev Next » Report Question Re-Attempt" at bounding box center [519, 61] width 166 height 16
click at [477, 58] on link "Next »" at bounding box center [478, 60] width 27 height 14
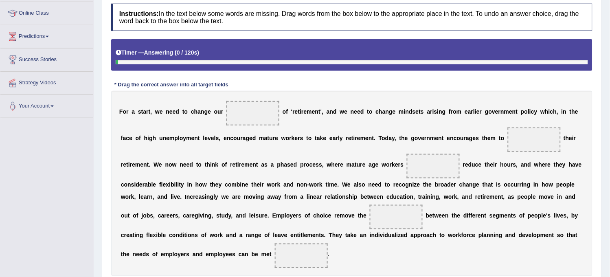
scroll to position [181, 0]
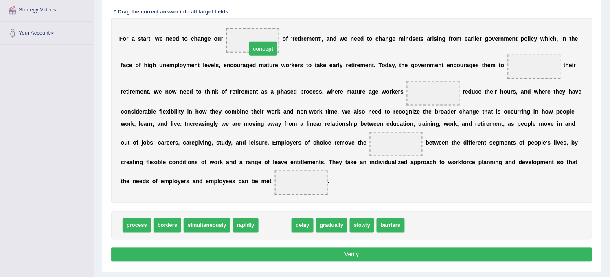
drag, startPoint x: 274, startPoint y: 226, endPoint x: 261, endPoint y: 43, distance: 184.1
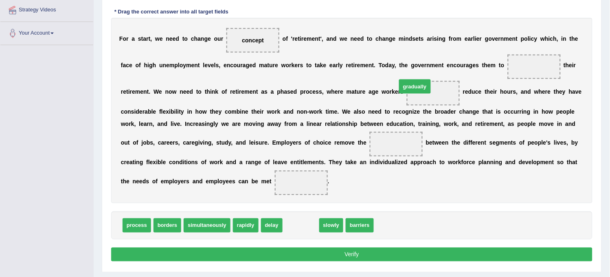
drag, startPoint x: 296, startPoint y: 227, endPoint x: 425, endPoint y: 93, distance: 185.8
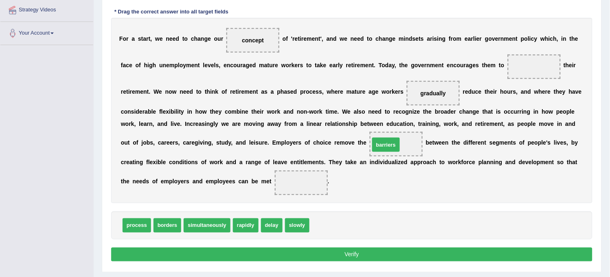
drag, startPoint x: 319, startPoint y: 224, endPoint x: 381, endPoint y: 145, distance: 100.9
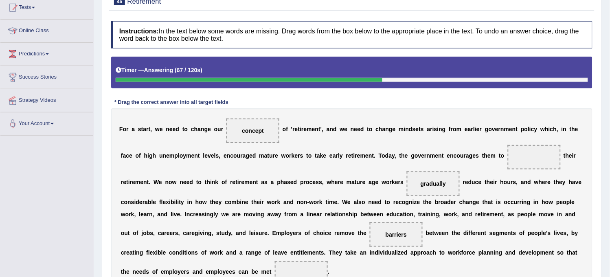
scroll to position [136, 0]
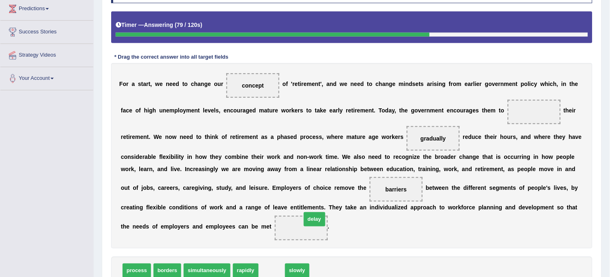
drag, startPoint x: 275, startPoint y: 273, endPoint x: 312, endPoint y: 226, distance: 59.7
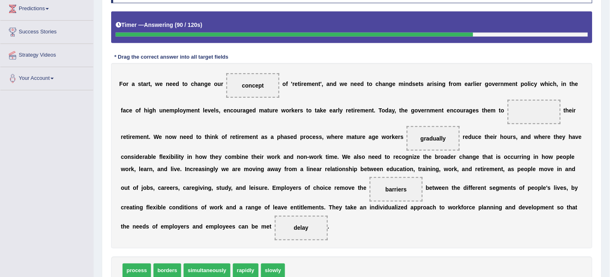
click at [300, 229] on span "delay" at bounding box center [301, 228] width 15 height 7
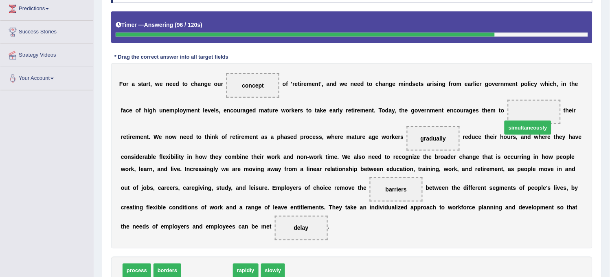
drag, startPoint x: 217, startPoint y: 274, endPoint x: 536, endPoint y: 120, distance: 354.2
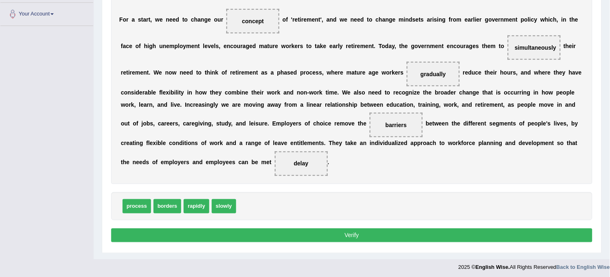
scroll to position [203, 0]
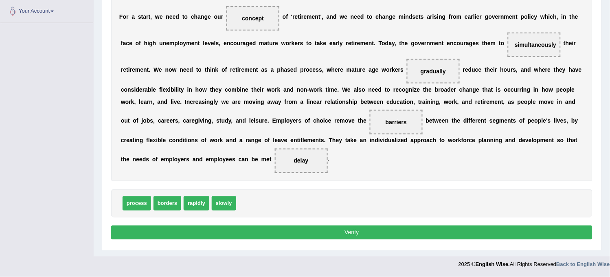
click at [378, 236] on button "Verify" at bounding box center [351, 233] width 481 height 14
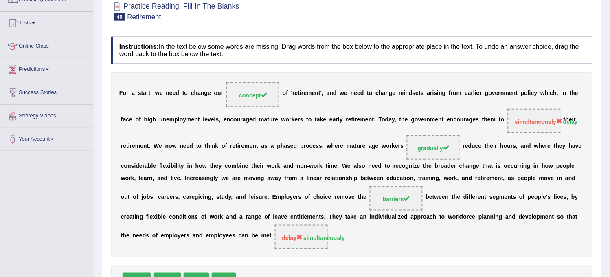
scroll to position [60, 0]
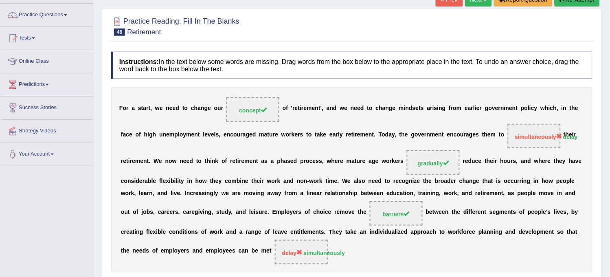
click at [482, 4] on link "Next »" at bounding box center [478, 0] width 27 height 14
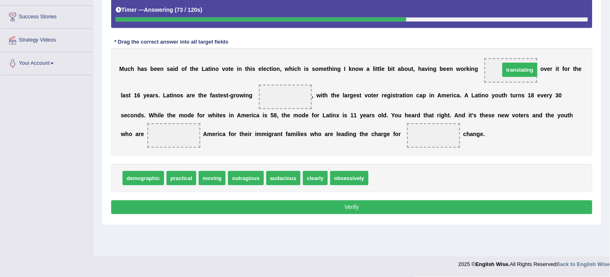
drag, startPoint x: 388, startPoint y: 179, endPoint x: 520, endPoint y: 68, distance: 172.2
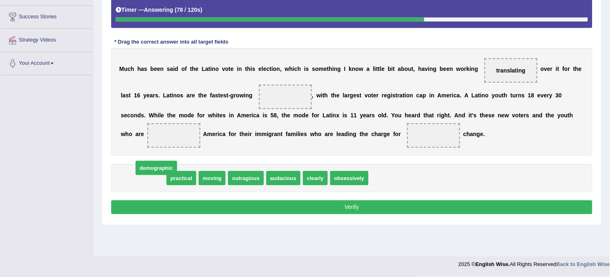
drag, startPoint x: 146, startPoint y: 177, endPoint x: 147, endPoint y: 171, distance: 6.2
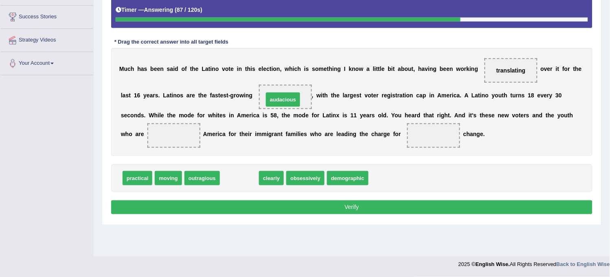
drag, startPoint x: 239, startPoint y: 180, endPoint x: 283, endPoint y: 101, distance: 90.4
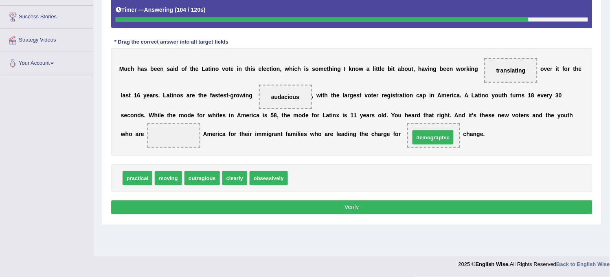
drag, startPoint x: 304, startPoint y: 178, endPoint x: 426, endPoint y: 140, distance: 127.8
drag, startPoint x: 265, startPoint y: 185, endPoint x: 275, endPoint y: 179, distance: 11.5
click at [275, 179] on div "practical moving outragious clearly obsessively" at bounding box center [351, 178] width 481 height 28
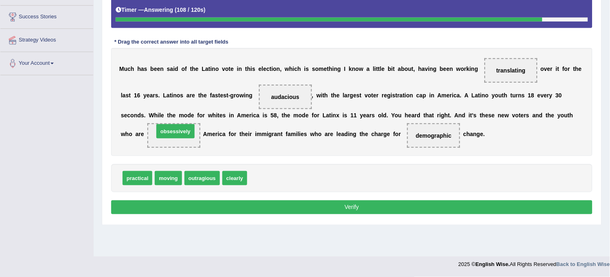
drag, startPoint x: 275, startPoint y: 179, endPoint x: 182, endPoint y: 136, distance: 102.6
click at [183, 206] on button "Verify" at bounding box center [351, 207] width 481 height 14
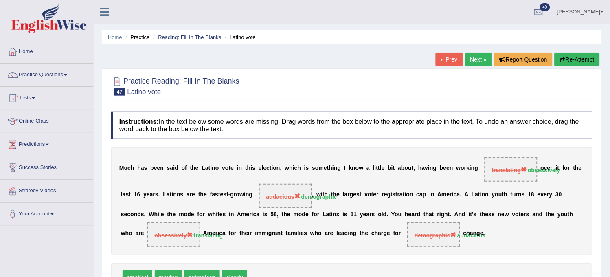
click at [474, 56] on link "Next »" at bounding box center [478, 60] width 27 height 14
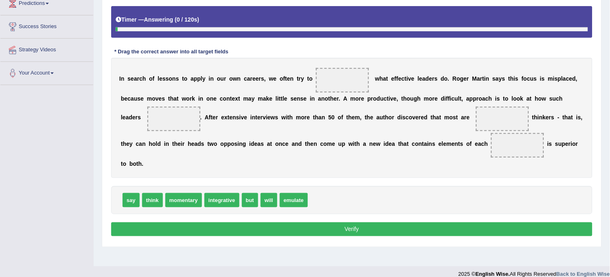
scroll to position [151, 0]
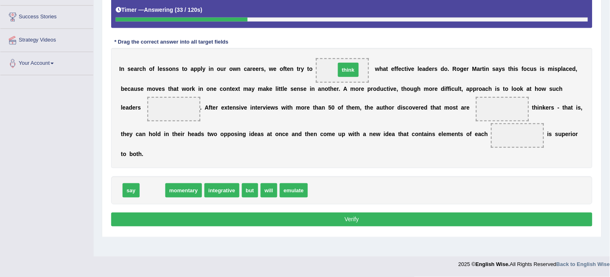
drag, startPoint x: 149, startPoint y: 192, endPoint x: 351, endPoint y: 71, distance: 235.2
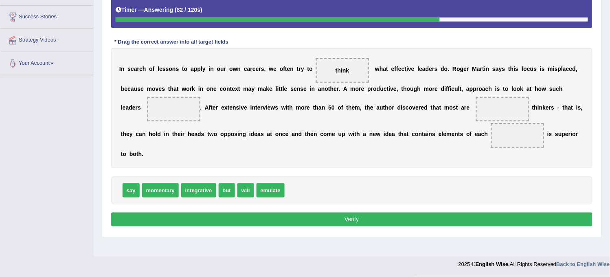
click at [342, 70] on span "think" at bounding box center [342, 70] width 53 height 24
drag, startPoint x: 342, startPoint y: 70, endPoint x: 169, endPoint y: 109, distance: 177.3
drag, startPoint x: 135, startPoint y: 188, endPoint x: 340, endPoint y: 72, distance: 235.4
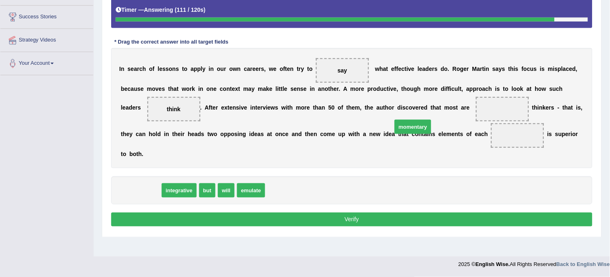
drag, startPoint x: 151, startPoint y: 192, endPoint x: 466, endPoint y: 128, distance: 321.6
click at [431, 128] on span "momentary" at bounding box center [413, 127] width 37 height 14
drag, startPoint x: 137, startPoint y: 193, endPoint x: 510, endPoint y: 113, distance: 381.1
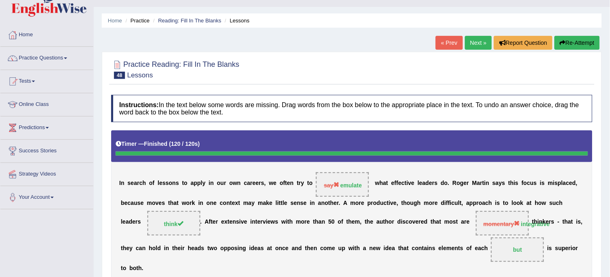
scroll to position [15, 0]
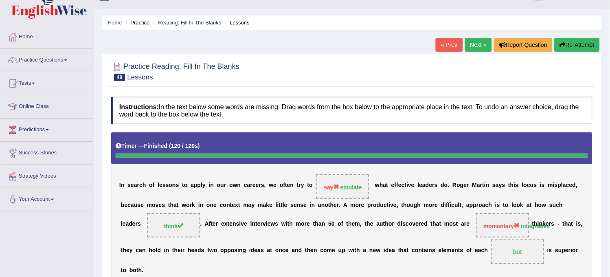
click at [575, 48] on button "Re-Attempt" at bounding box center [577, 45] width 45 height 14
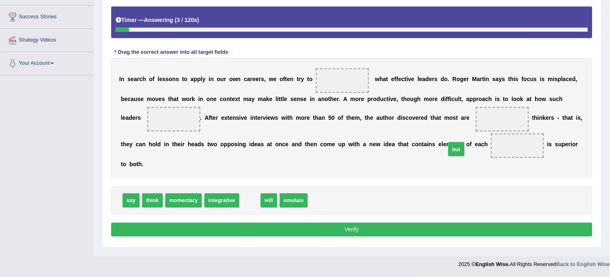
drag, startPoint x: 250, startPoint y: 205, endPoint x: 487, endPoint y: 159, distance: 242.2
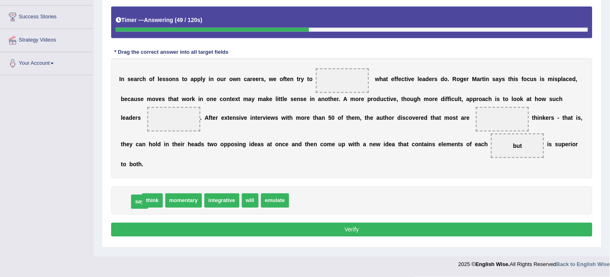
drag, startPoint x: 129, startPoint y: 197, endPoint x: 138, endPoint y: 198, distance: 8.6
drag, startPoint x: 138, startPoint y: 200, endPoint x: 187, endPoint y: 129, distance: 85.9
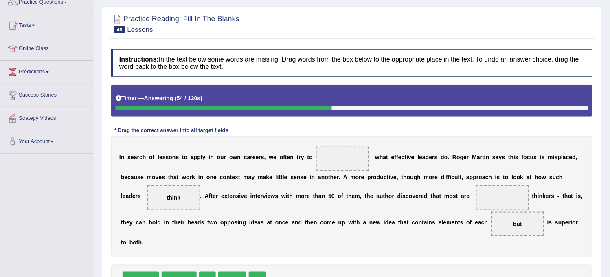
scroll to position [60, 0]
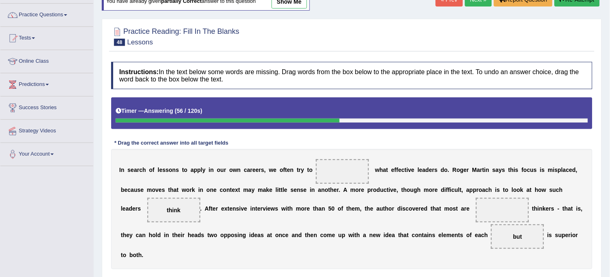
click at [294, 4] on link "show me" at bounding box center [289, 2] width 35 height 14
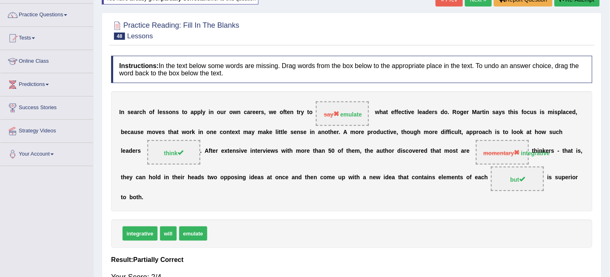
click at [575, 3] on button "Re-Attempt" at bounding box center [577, 0] width 45 height 14
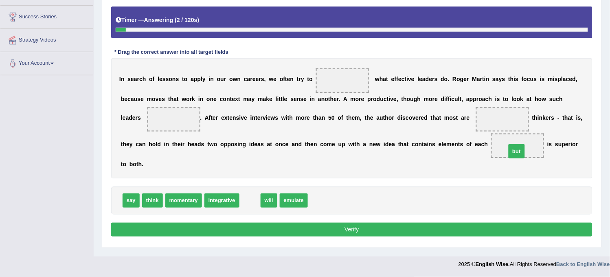
drag, startPoint x: 250, startPoint y: 200, endPoint x: 518, endPoint y: 151, distance: 272.4
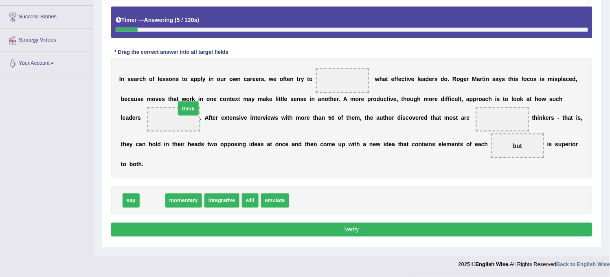
drag, startPoint x: 154, startPoint y: 206, endPoint x: 189, endPoint y: 114, distance: 98.8
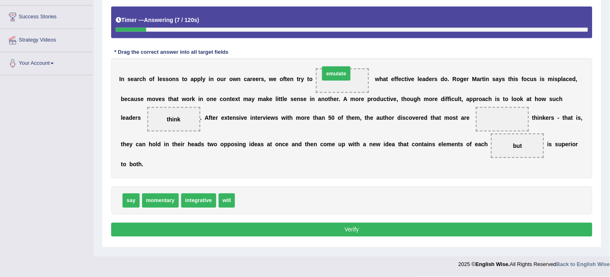
drag, startPoint x: 243, startPoint y: 204, endPoint x: 327, endPoint y: 83, distance: 148.1
click at [201, 197] on span "integrative" at bounding box center [198, 200] width 35 height 14
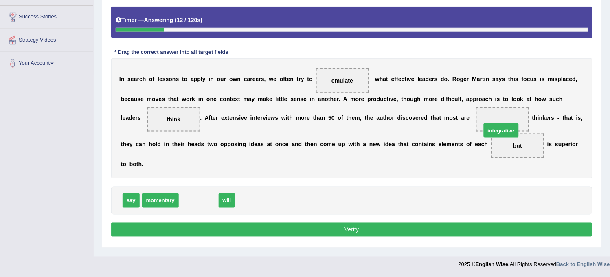
drag, startPoint x: 199, startPoint y: 198, endPoint x: 504, endPoint y: 122, distance: 314.8
click at [399, 222] on div "Instructions: In the text below some words are missing. Drag words from the box…" at bounding box center [351, 105] width 485 height 276
click at [396, 231] on button "Verify" at bounding box center [351, 230] width 481 height 14
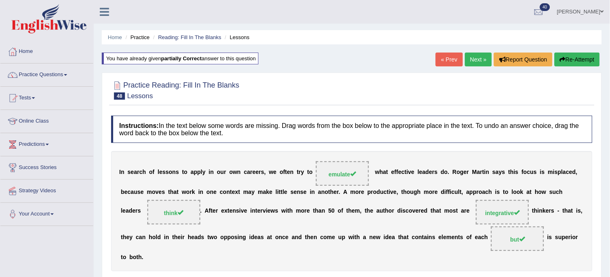
click at [476, 58] on link "Next »" at bounding box center [478, 60] width 27 height 14
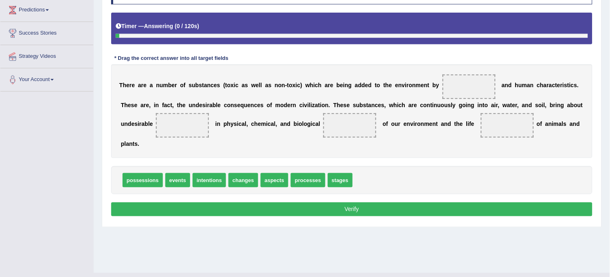
scroll to position [136, 0]
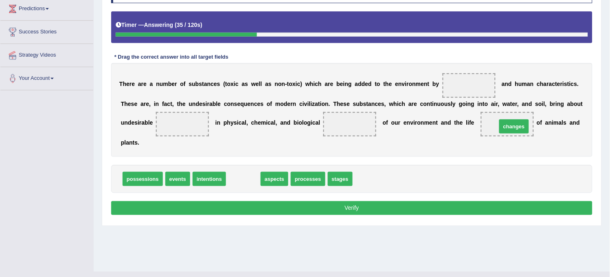
drag, startPoint x: 249, startPoint y: 182, endPoint x: 518, endPoint y: 129, distance: 274.3
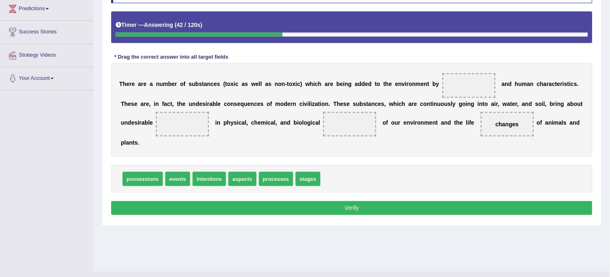
drag, startPoint x: 505, startPoint y: 127, endPoint x: 515, endPoint y: 122, distance: 10.9
click at [515, 122] on span "changes" at bounding box center [507, 124] width 53 height 24
drag, startPoint x: 515, startPoint y: 122, endPoint x: 347, endPoint y: 126, distance: 167.4
drag, startPoint x: 309, startPoint y: 180, endPoint x: 508, endPoint y: 123, distance: 206.5
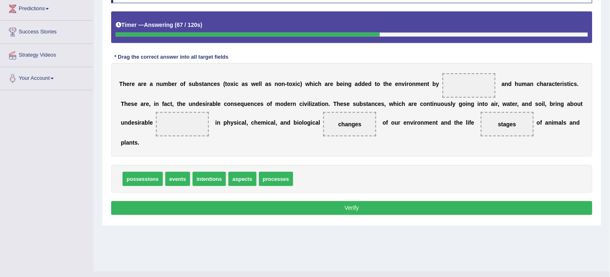
click at [135, 182] on span "possessions" at bounding box center [143, 179] width 40 height 14
drag, startPoint x: 135, startPoint y: 182, endPoint x: 177, endPoint y: 133, distance: 64.1
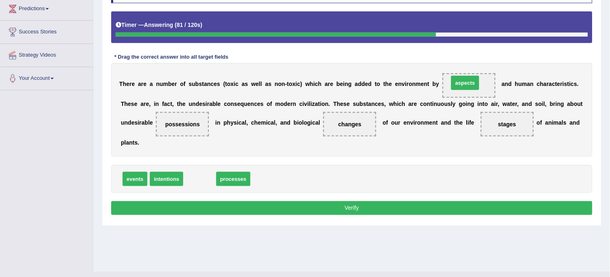
drag, startPoint x: 204, startPoint y: 182, endPoint x: 469, endPoint y: 86, distance: 281.7
click at [412, 211] on button "Verify" at bounding box center [351, 208] width 481 height 14
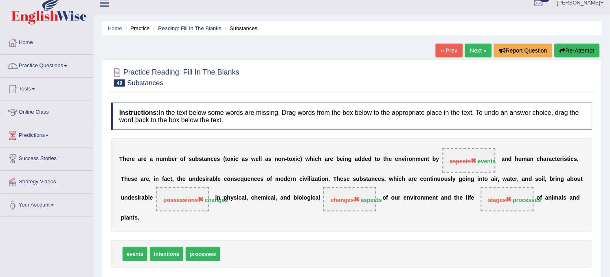
scroll to position [0, 0]
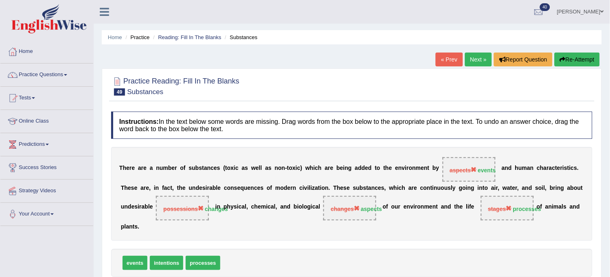
click at [577, 63] on button "Re-Attempt" at bounding box center [577, 60] width 45 height 14
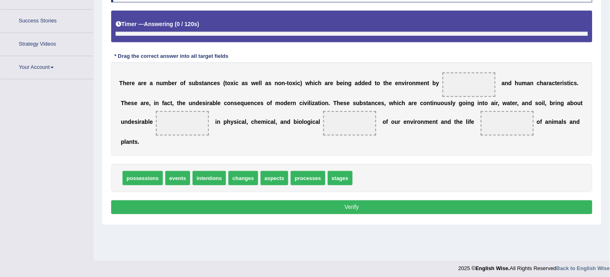
scroll to position [151, 0]
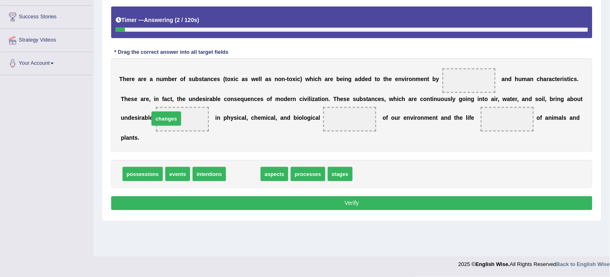
drag, startPoint x: 247, startPoint y: 178, endPoint x: 182, endPoint y: 123, distance: 84.9
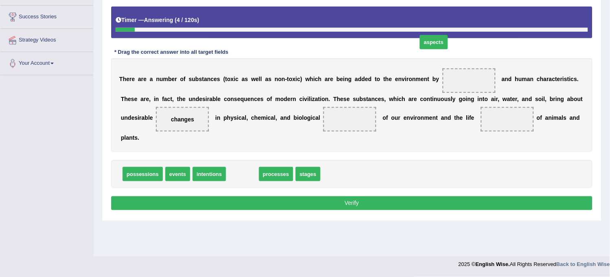
drag, startPoint x: 241, startPoint y: 176, endPoint x: 459, endPoint y: 64, distance: 245.1
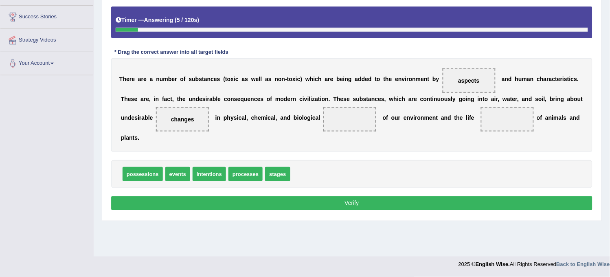
click at [459, 64] on div "T h e r e a r e a n u m b e r o f s u b s t a n c e s ( t o x i c a s w e l l a…" at bounding box center [351, 105] width 481 height 94
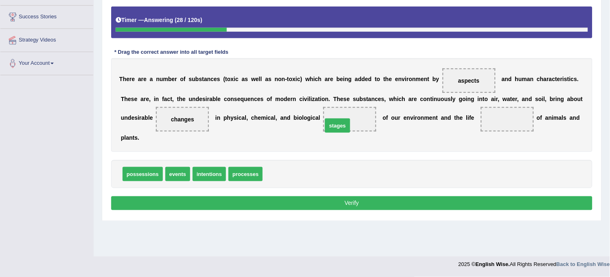
drag, startPoint x: 283, startPoint y: 172, endPoint x: 345, endPoint y: 125, distance: 78.1
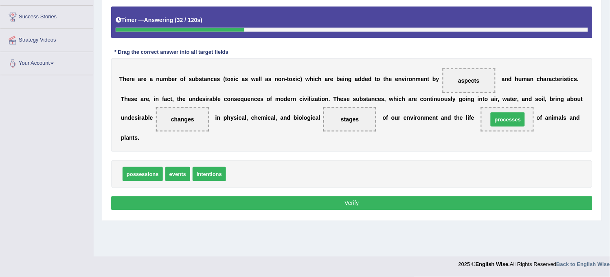
drag, startPoint x: 240, startPoint y: 172, endPoint x: 503, endPoint y: 116, distance: 268.1
click at [432, 204] on button "Verify" at bounding box center [351, 203] width 481 height 14
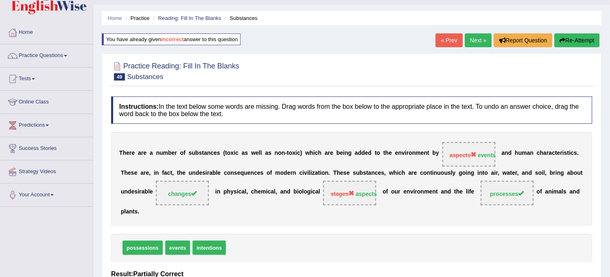
scroll to position [0, 0]
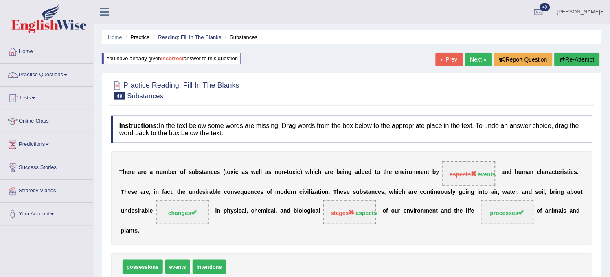
click at [469, 59] on link "Next »" at bounding box center [478, 60] width 27 height 14
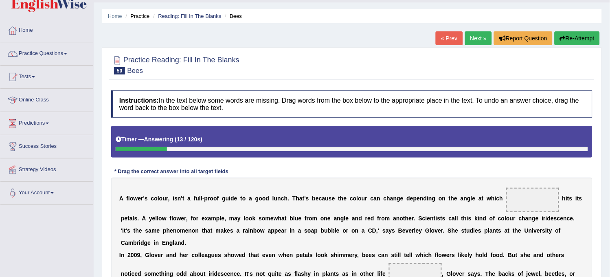
scroll to position [17, 0]
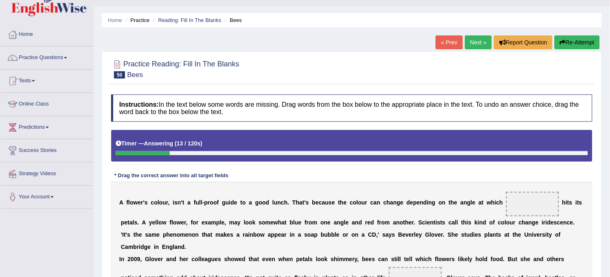
click at [481, 41] on link "Next »" at bounding box center [478, 42] width 27 height 14
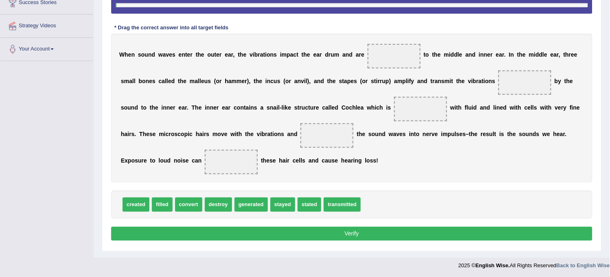
scroll to position [166, 0]
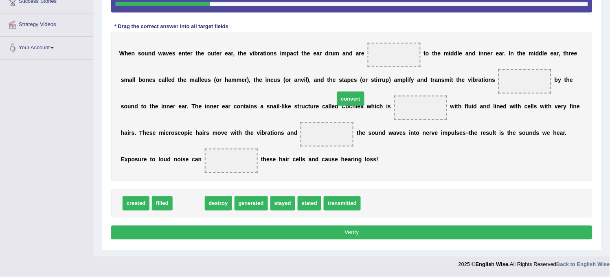
drag, startPoint x: 190, startPoint y: 205, endPoint x: 391, endPoint y: 46, distance: 256.8
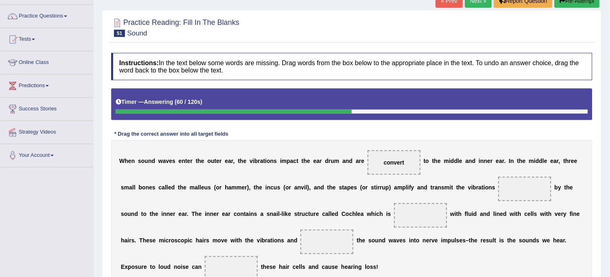
scroll to position [0, 0]
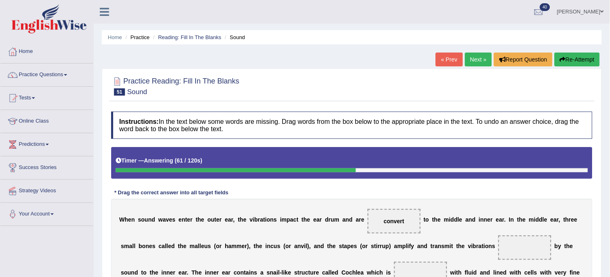
click at [472, 60] on link "Next »" at bounding box center [478, 60] width 27 height 14
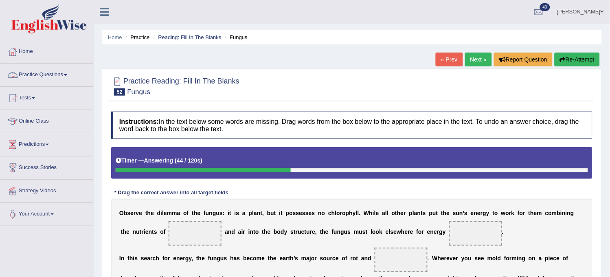
click at [77, 79] on link "Practice Questions" at bounding box center [46, 74] width 93 height 20
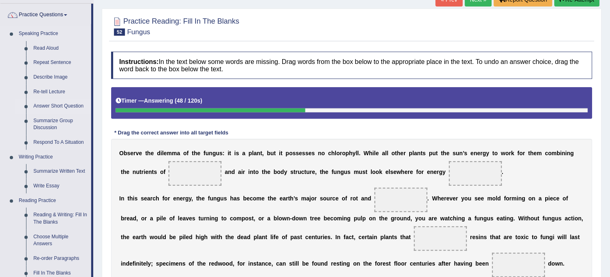
scroll to position [22, 0]
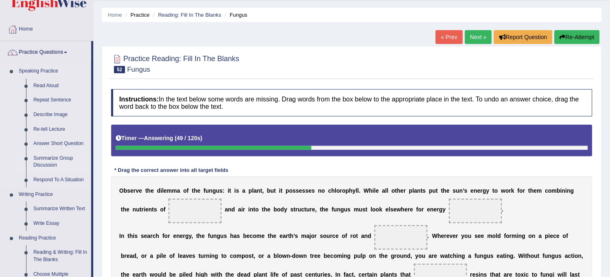
click at [52, 155] on link "Summarize Group Discussion" at bounding box center [60, 162] width 61 height 22
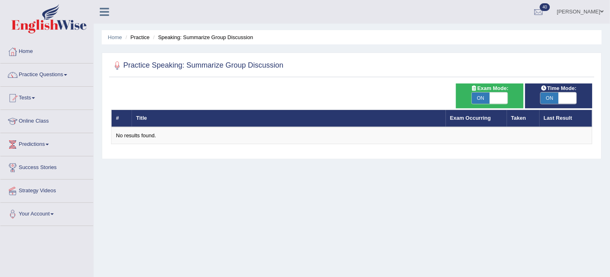
click at [474, 99] on span "ON" at bounding box center [481, 97] width 18 height 11
checkbox input "false"
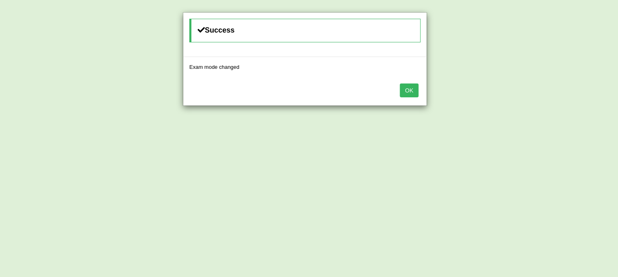
click at [408, 91] on button "OK" at bounding box center [409, 90] width 19 height 14
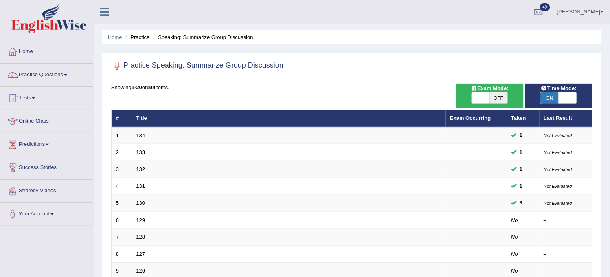
click at [555, 97] on span "ON" at bounding box center [550, 97] width 18 height 11
checkbox input "false"
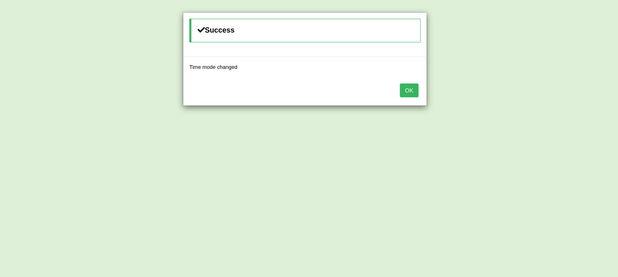
click at [417, 90] on button "OK" at bounding box center [409, 90] width 19 height 14
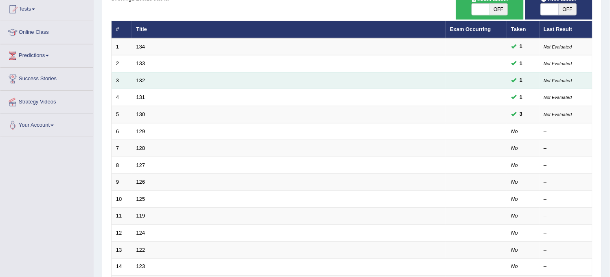
scroll to position [90, 0]
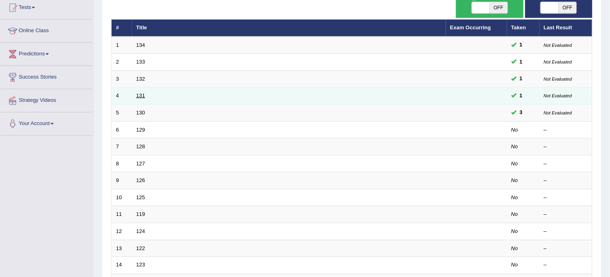
click at [137, 93] on link "131" at bounding box center [140, 95] width 9 height 6
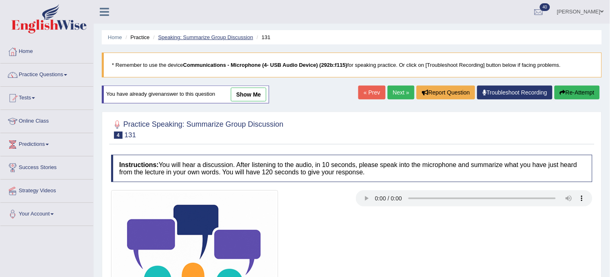
click at [211, 40] on link "Speaking: Summarize Group Discussion" at bounding box center [205, 37] width 95 height 6
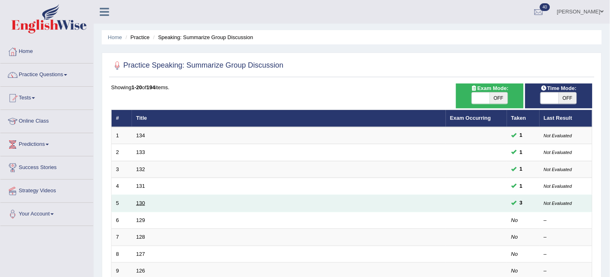
click at [137, 202] on link "130" at bounding box center [140, 203] width 9 height 6
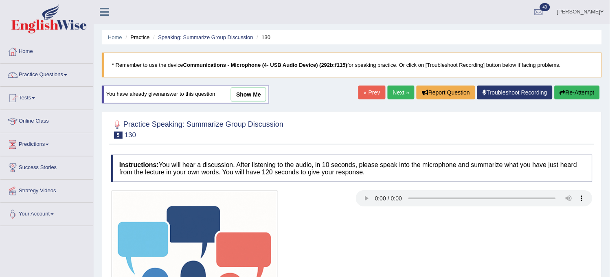
click at [245, 92] on link "show me" at bounding box center [248, 95] width 35 height 14
click at [252, 143] on div "Practice Speaking: Summarize Group Discussion 5 130 Instructions: You will hear…" at bounding box center [352, 253] width 500 height 282
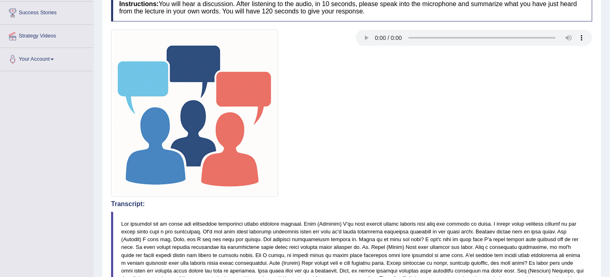
scroll to position [452, 0]
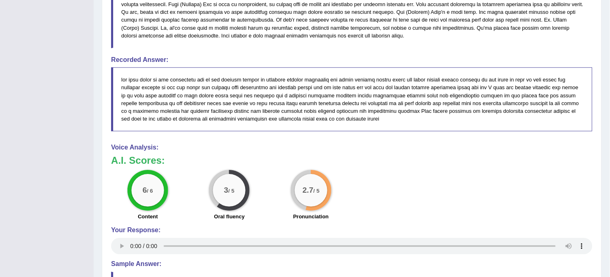
click at [117, 255] on div "Your Response:" at bounding box center [351, 241] width 481 height 30
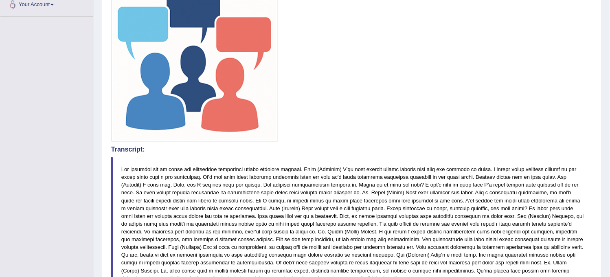
scroll to position [0, 0]
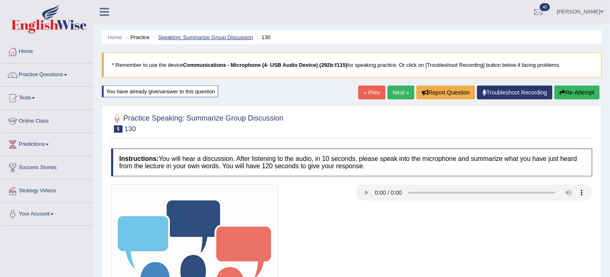
click at [223, 38] on link "Speaking: Summarize Group Discussion" at bounding box center [205, 37] width 95 height 6
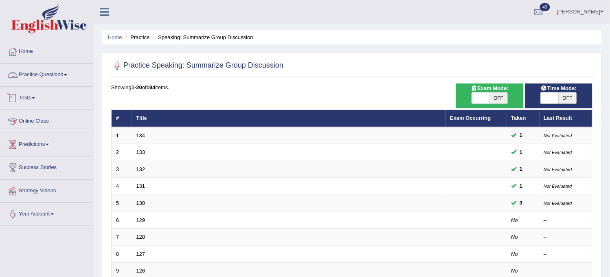
click at [62, 80] on link "Practice Questions" at bounding box center [46, 74] width 93 height 20
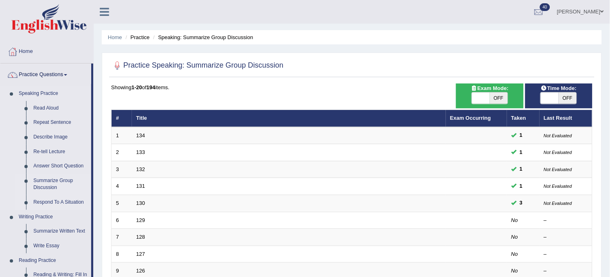
click at [57, 198] on link "Respond To A Situation" at bounding box center [60, 202] width 61 height 15
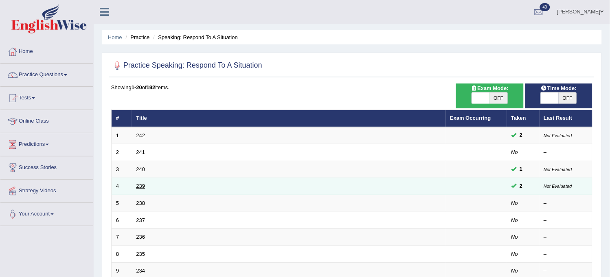
click at [139, 184] on link "239" at bounding box center [140, 186] width 9 height 6
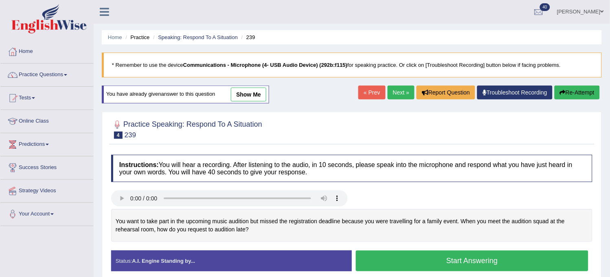
click at [252, 94] on link "show me" at bounding box center [248, 95] width 35 height 14
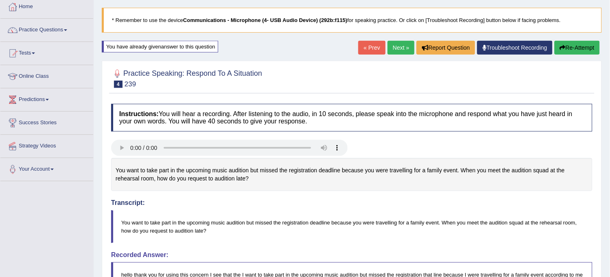
scroll to position [35, 0]
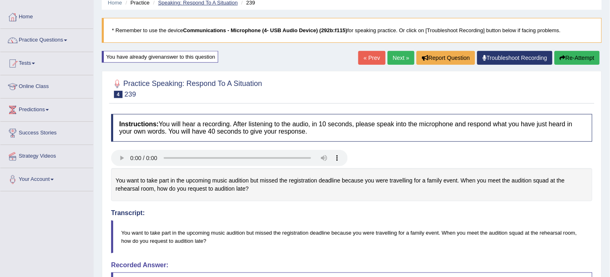
click at [217, 2] on link "Speaking: Respond To A Situation" at bounding box center [198, 3] width 80 height 6
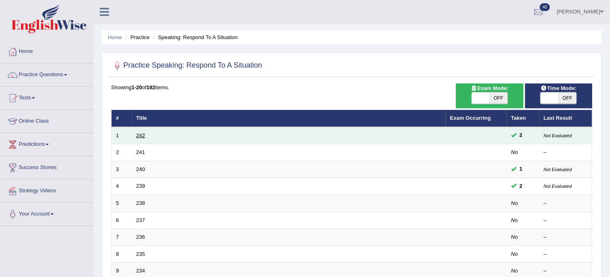
click at [140, 135] on link "242" at bounding box center [140, 135] width 9 height 6
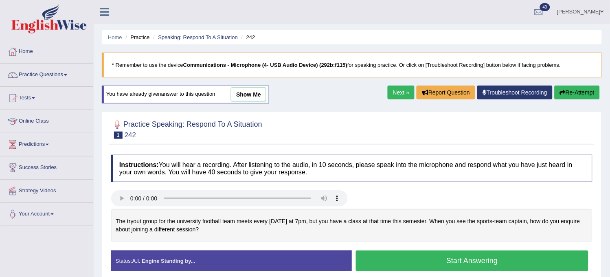
click at [261, 95] on link "show me" at bounding box center [248, 95] width 35 height 14
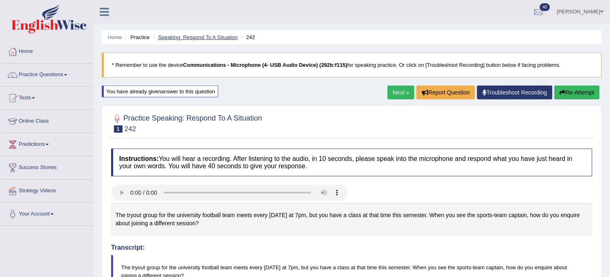
click at [184, 36] on link "Speaking: Respond To A Situation" at bounding box center [198, 37] width 80 height 6
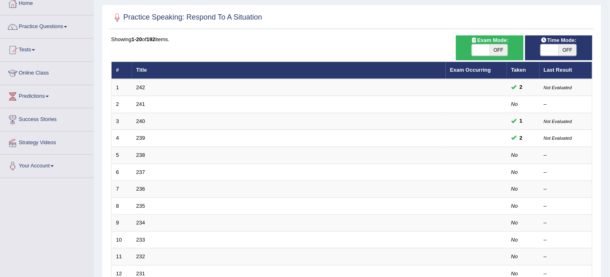
scroll to position [45, 0]
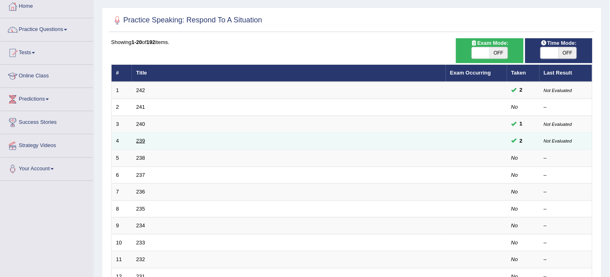
click at [140, 142] on link "239" at bounding box center [140, 141] width 9 height 6
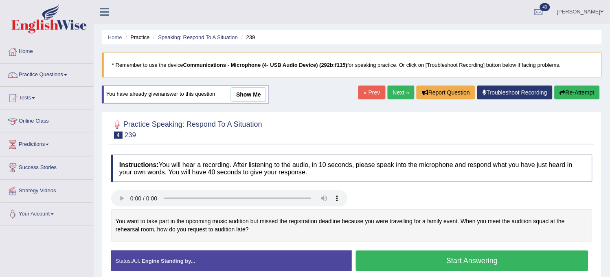
click at [250, 92] on link "show me" at bounding box center [248, 95] width 35 height 14
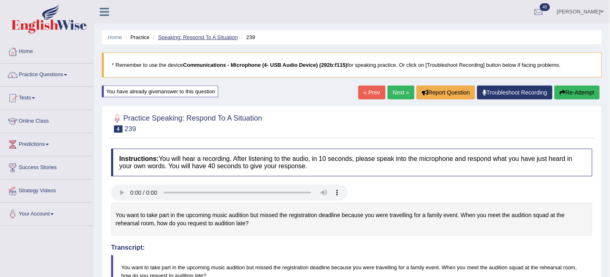
click at [211, 35] on link "Speaking: Respond To A Situation" at bounding box center [198, 37] width 80 height 6
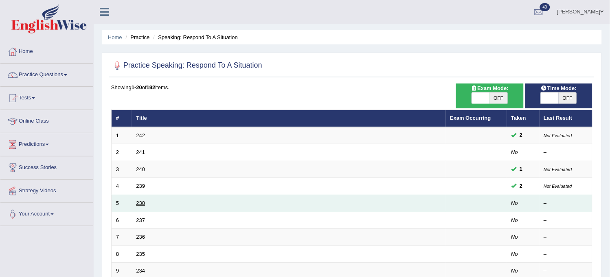
click at [141, 204] on link "238" at bounding box center [140, 203] width 9 height 6
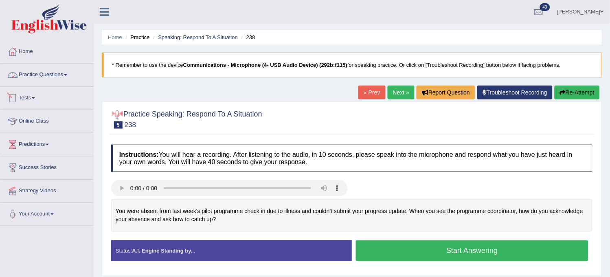
click at [76, 67] on link "Practice Questions" at bounding box center [46, 74] width 93 height 20
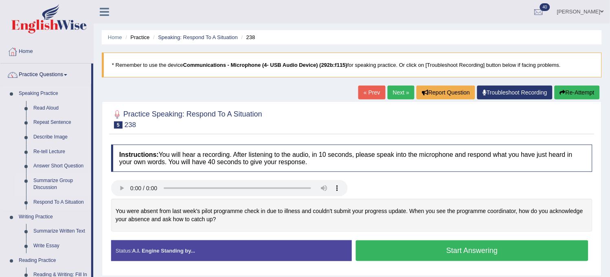
click at [53, 178] on link "Summarize Group Discussion" at bounding box center [60, 184] width 61 height 22
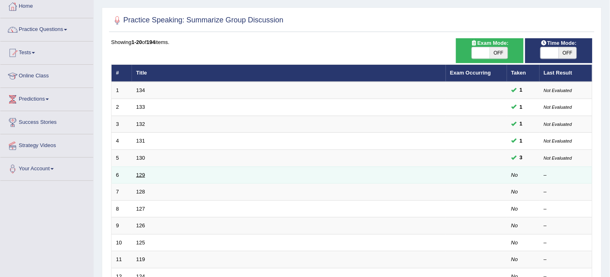
click at [143, 173] on link "129" at bounding box center [140, 175] width 9 height 6
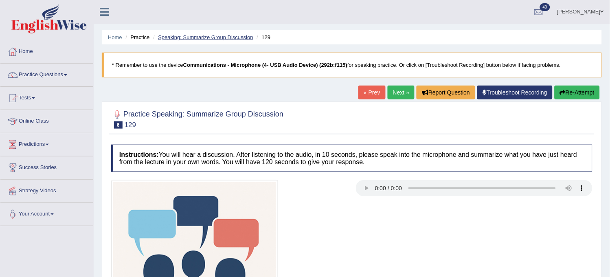
click at [237, 34] on link "Speaking: Summarize Group Discussion" at bounding box center [205, 37] width 95 height 6
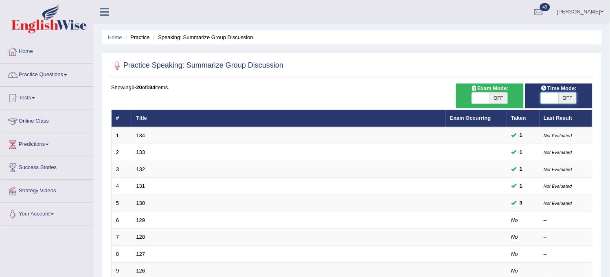
click at [558, 102] on span at bounding box center [550, 97] width 18 height 11
checkbox input "true"
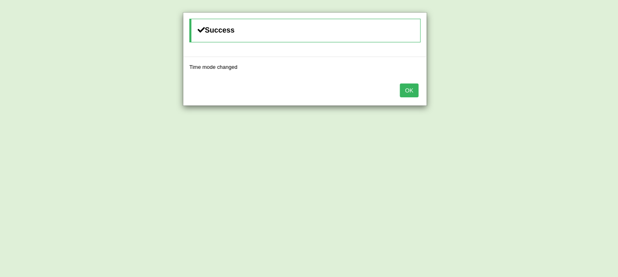
click at [409, 92] on button "OK" at bounding box center [409, 90] width 19 height 14
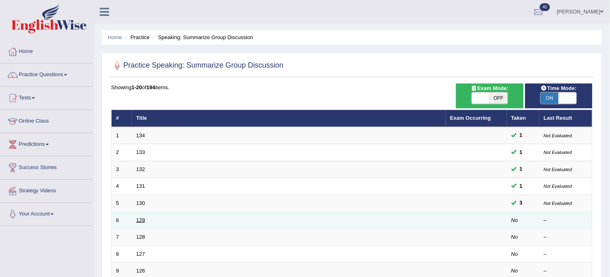
click at [143, 219] on link "129" at bounding box center [140, 220] width 9 height 6
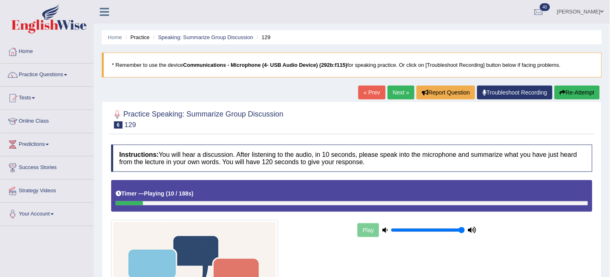
click at [582, 86] on button "Re-Attempt" at bounding box center [577, 93] width 45 height 14
click at [582, 85] on div "Home Practice Speaking: Summarize Group Discussion 129 * Remember to use the de…" at bounding box center [352, 214] width 516 height 429
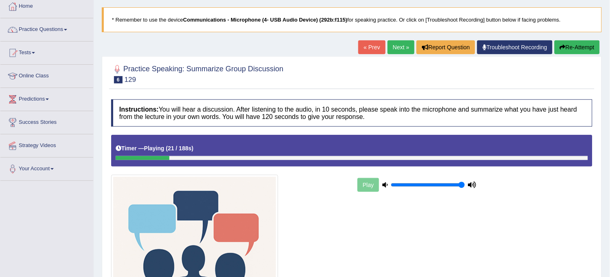
click at [584, 44] on button "Re-Attempt" at bounding box center [577, 47] width 45 height 14
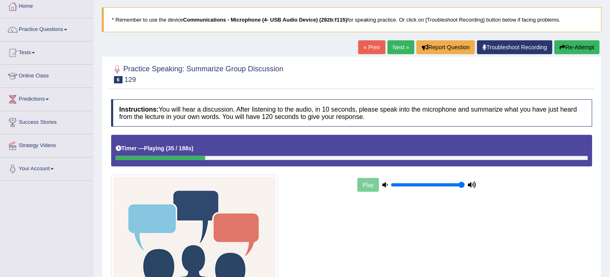
click at [584, 44] on button "Re-Attempt" at bounding box center [577, 47] width 45 height 14
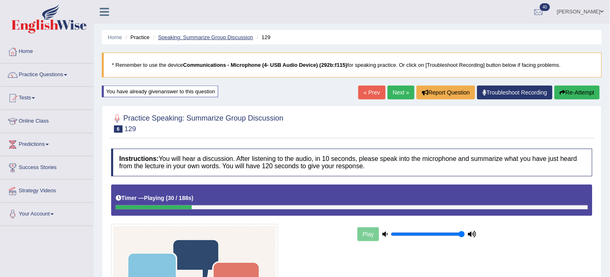
click at [251, 40] on link "Speaking: Summarize Group Discussion" at bounding box center [205, 37] width 95 height 6
